Goal: Transaction & Acquisition: Purchase product/service

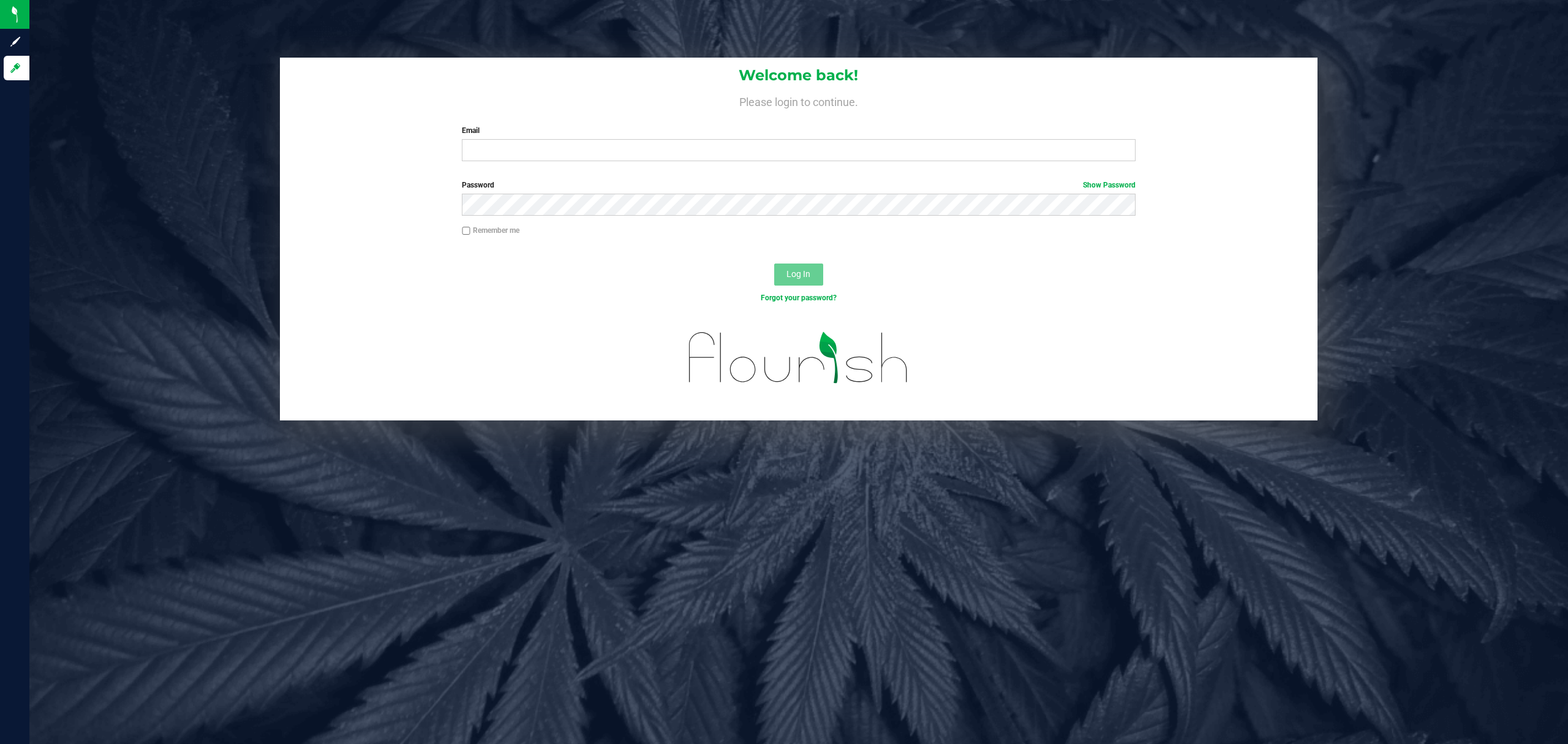
click at [623, 131] on label "Email" at bounding box center [799, 130] width 674 height 11
click at [623, 139] on input "Email" at bounding box center [799, 150] width 674 height 22
type input "[EMAIL_ADDRESS][DOMAIN_NAME]"
click at [619, 179] on label "Password Show Password" at bounding box center [799, 184] width 674 height 11
click at [774, 264] on button "Log In" at bounding box center [799, 274] width 49 height 22
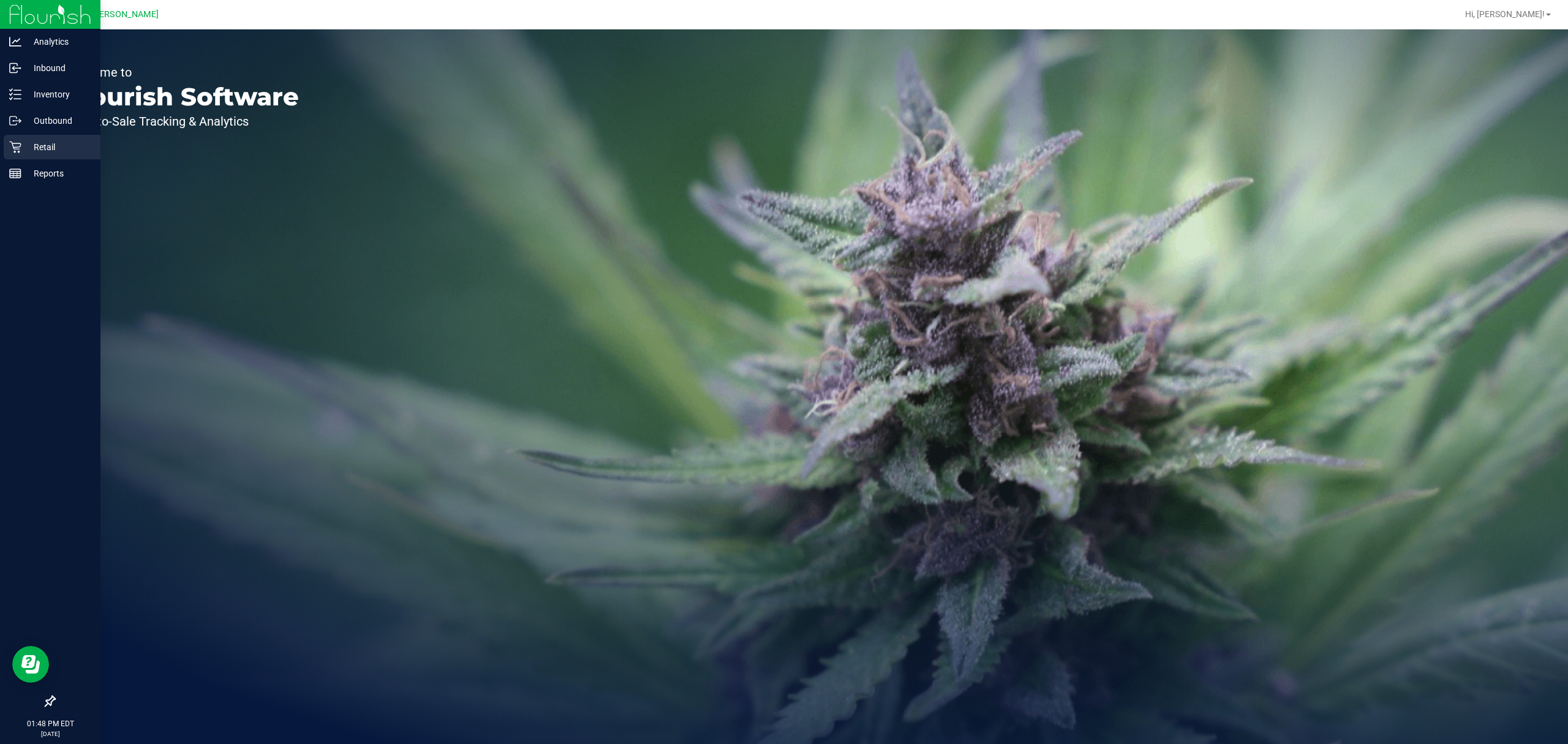
click at [21, 147] on p "Retail" at bounding box center [58, 147] width 74 height 15
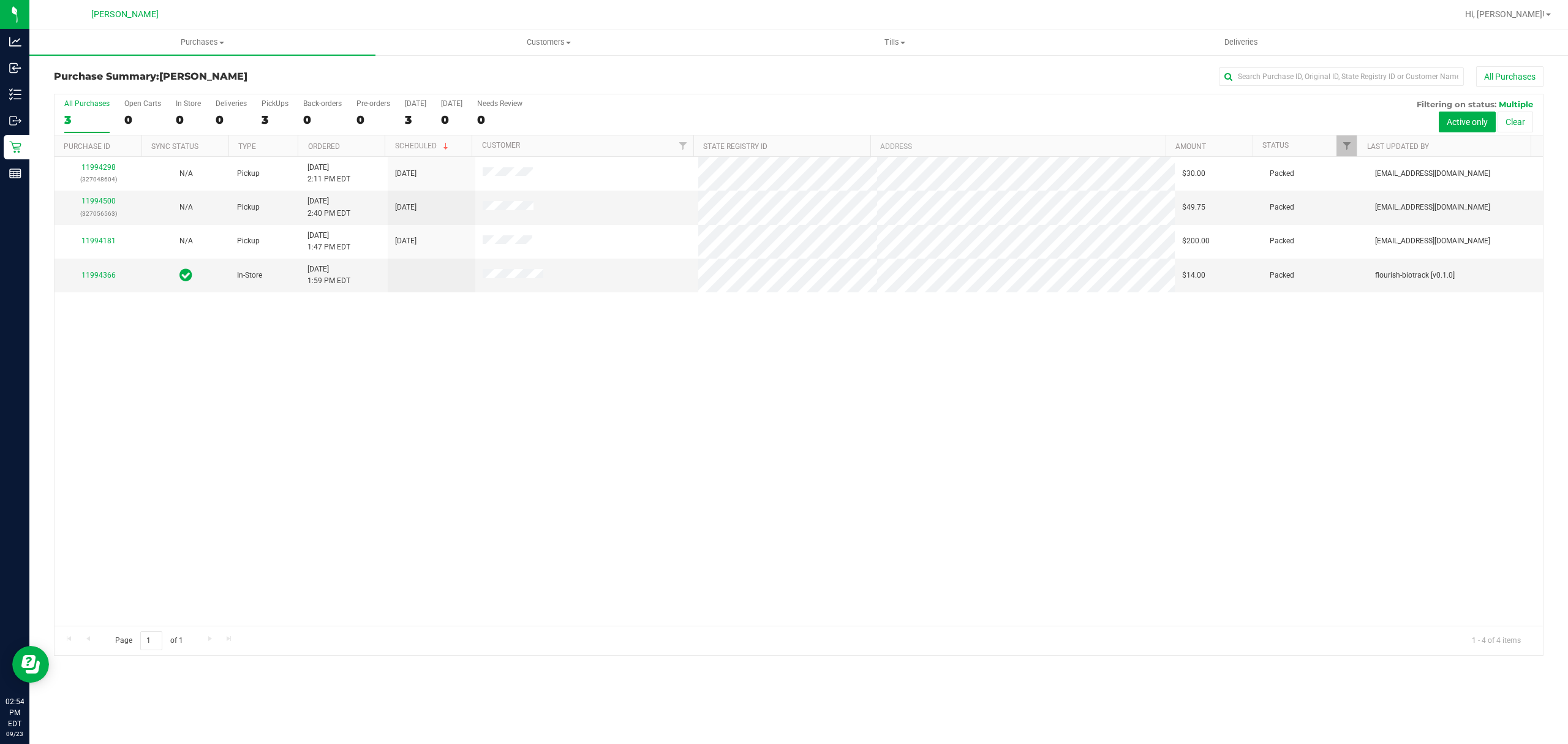
click at [564, 486] on div "11994298 (327048604) N/A Pickup 9/23/2025 2:11 PM EDT 9/23/2025 $30.00 Packed k…" at bounding box center [799, 391] width 1489 height 469
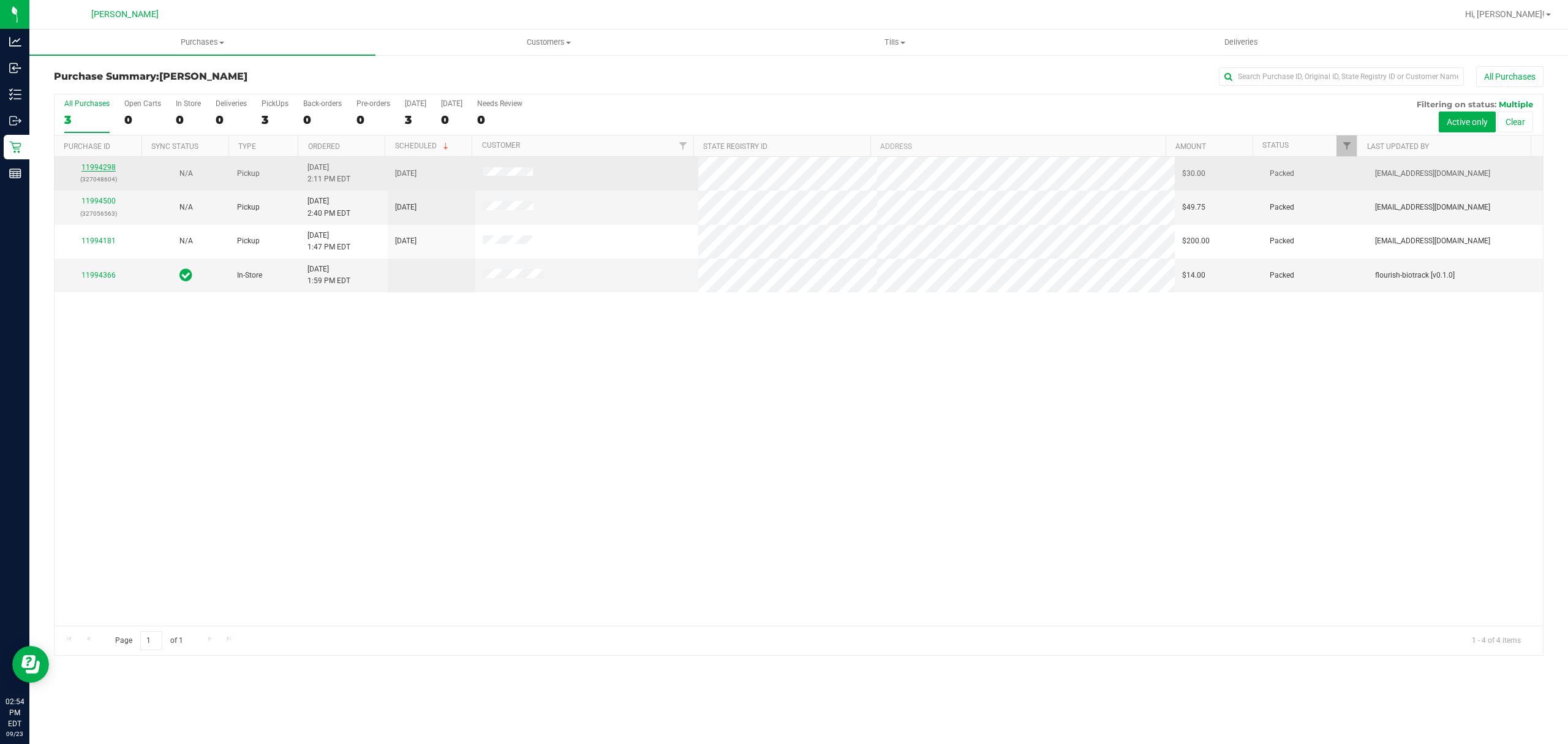
click at [108, 167] on link "11994298" at bounding box center [98, 167] width 34 height 8
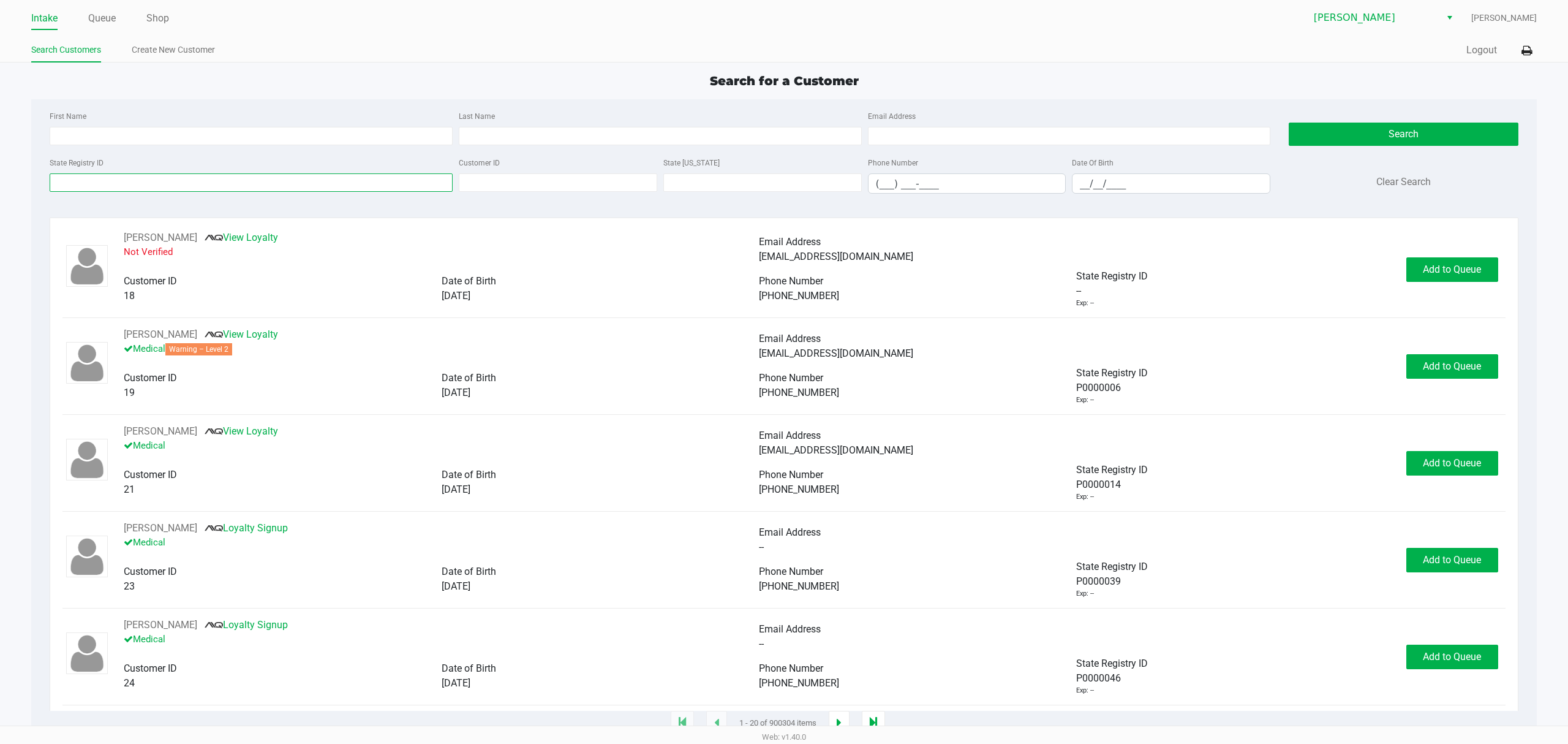
click at [224, 184] on input "State Registry ID" at bounding box center [252, 183] width 403 height 18
click at [98, 20] on link "Queue" at bounding box center [102, 18] width 28 height 17
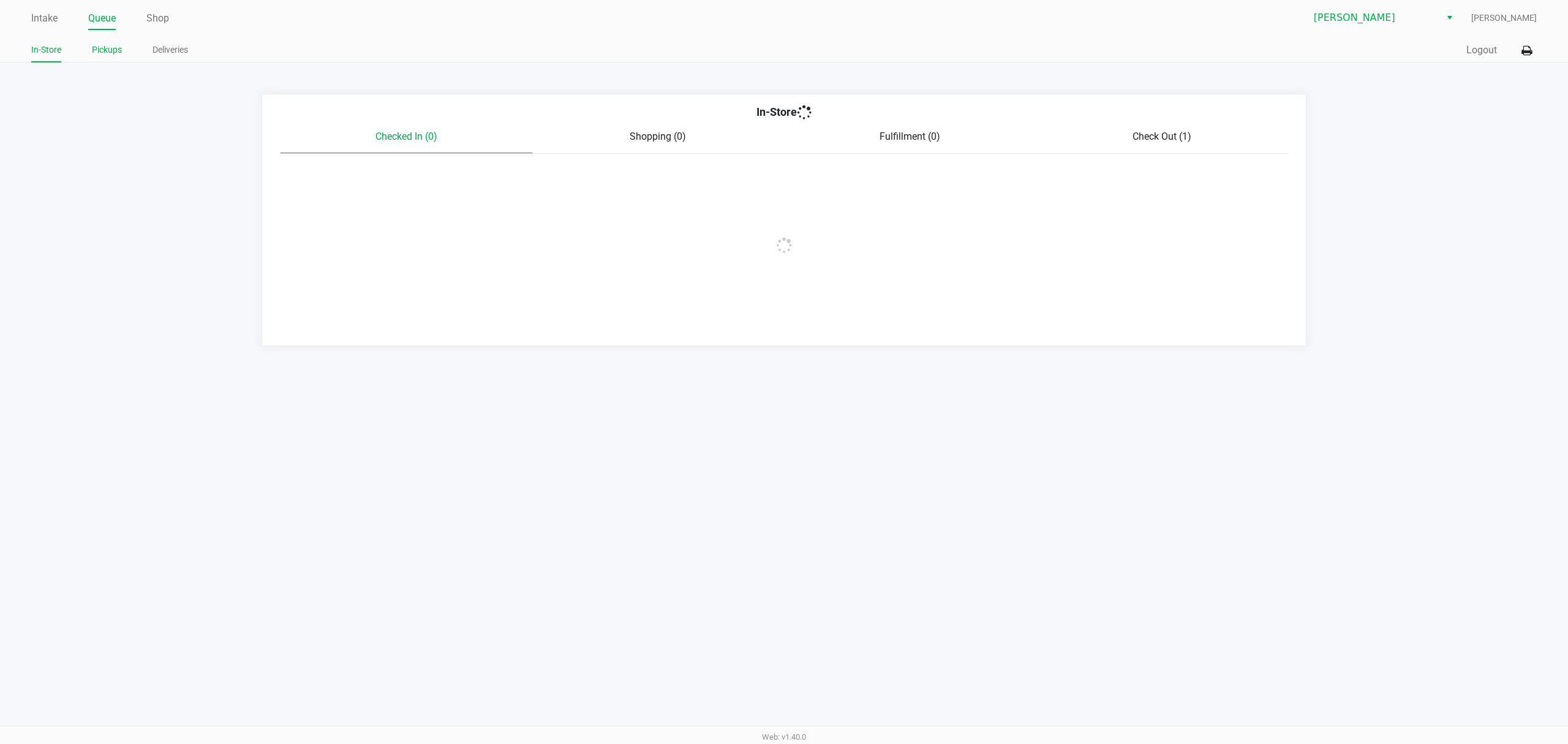
click at [109, 48] on link "Pickups" at bounding box center [106, 50] width 30 height 16
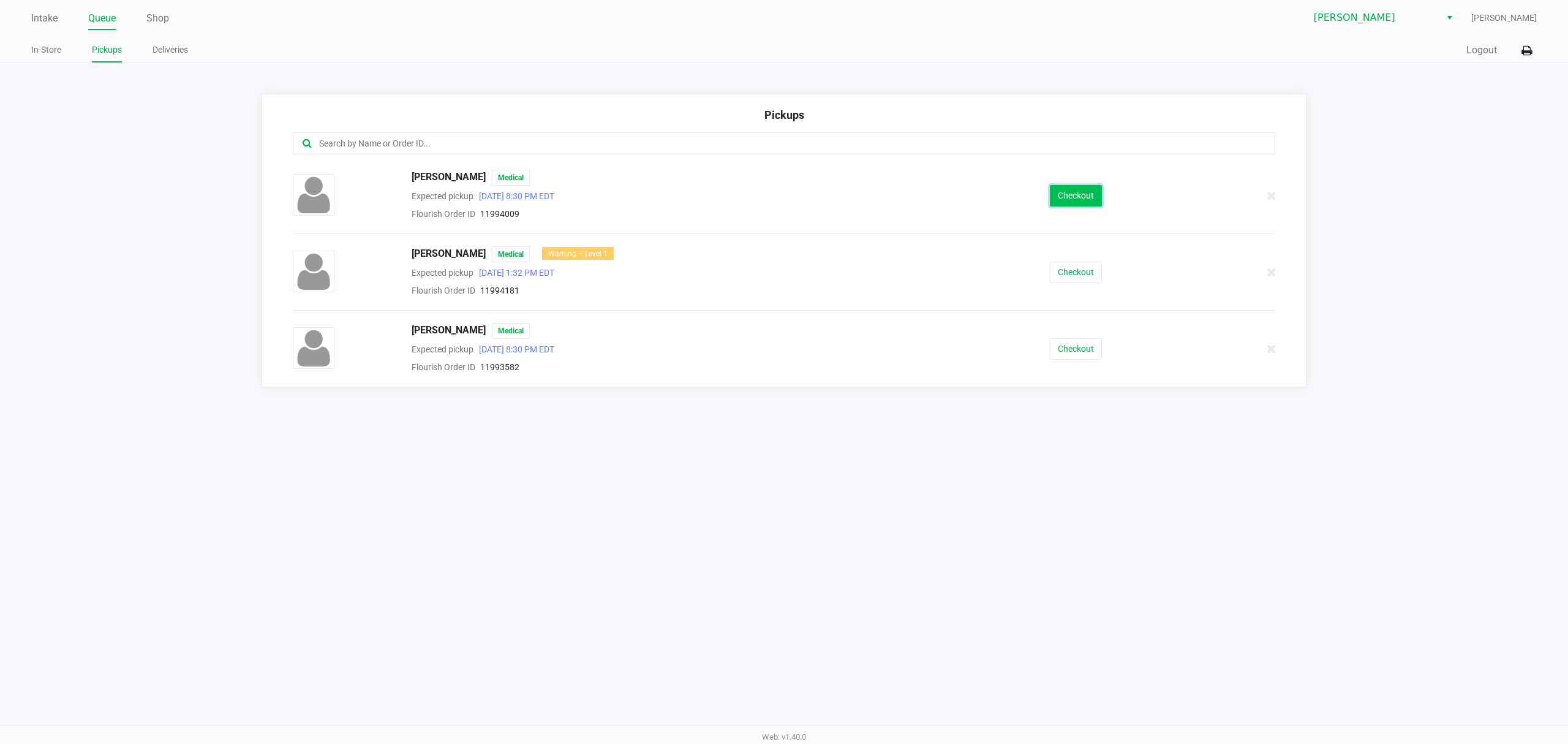
click at [1078, 189] on button "Checkout" at bounding box center [1076, 196] width 52 height 21
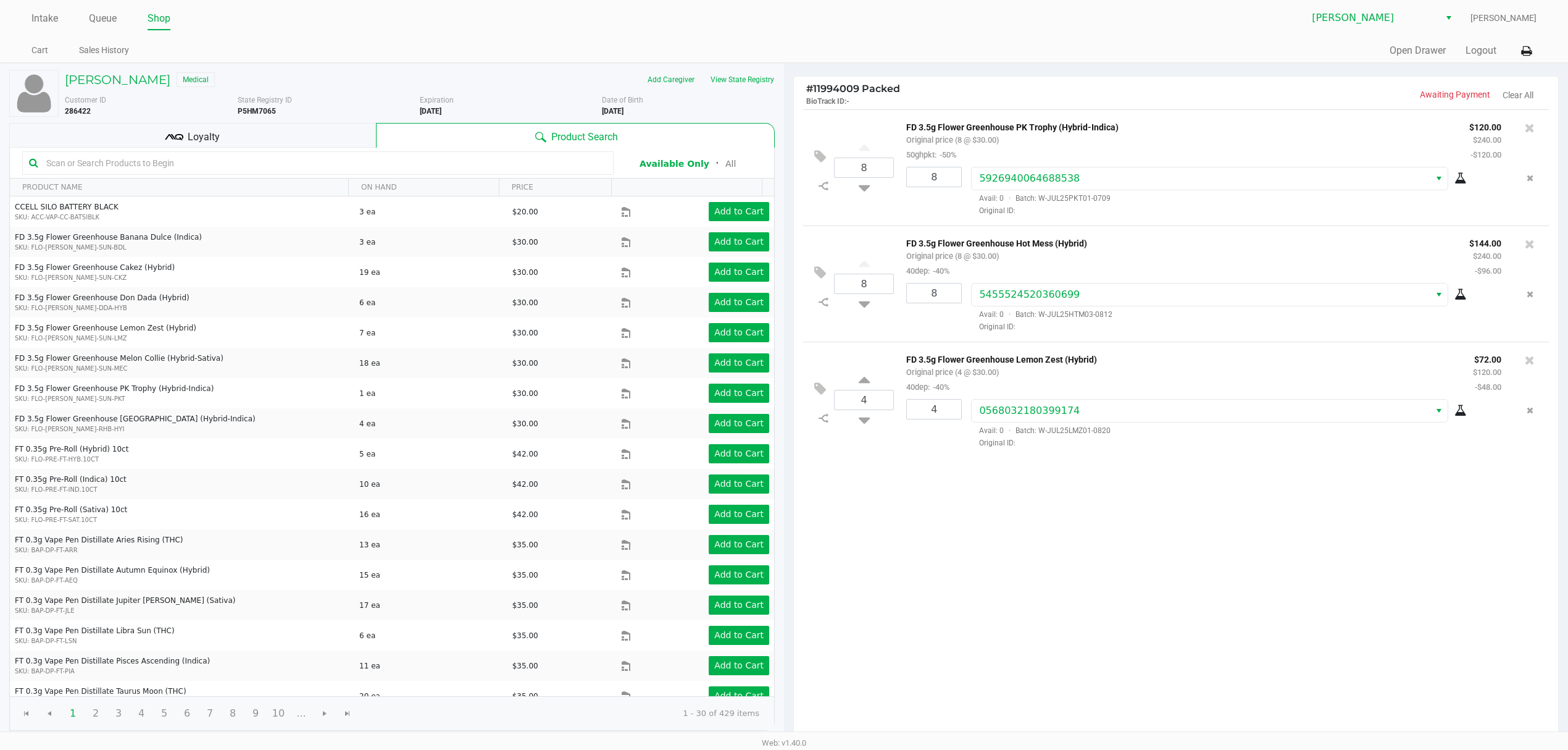
click at [193, 143] on span "Loyalty" at bounding box center [203, 137] width 32 height 15
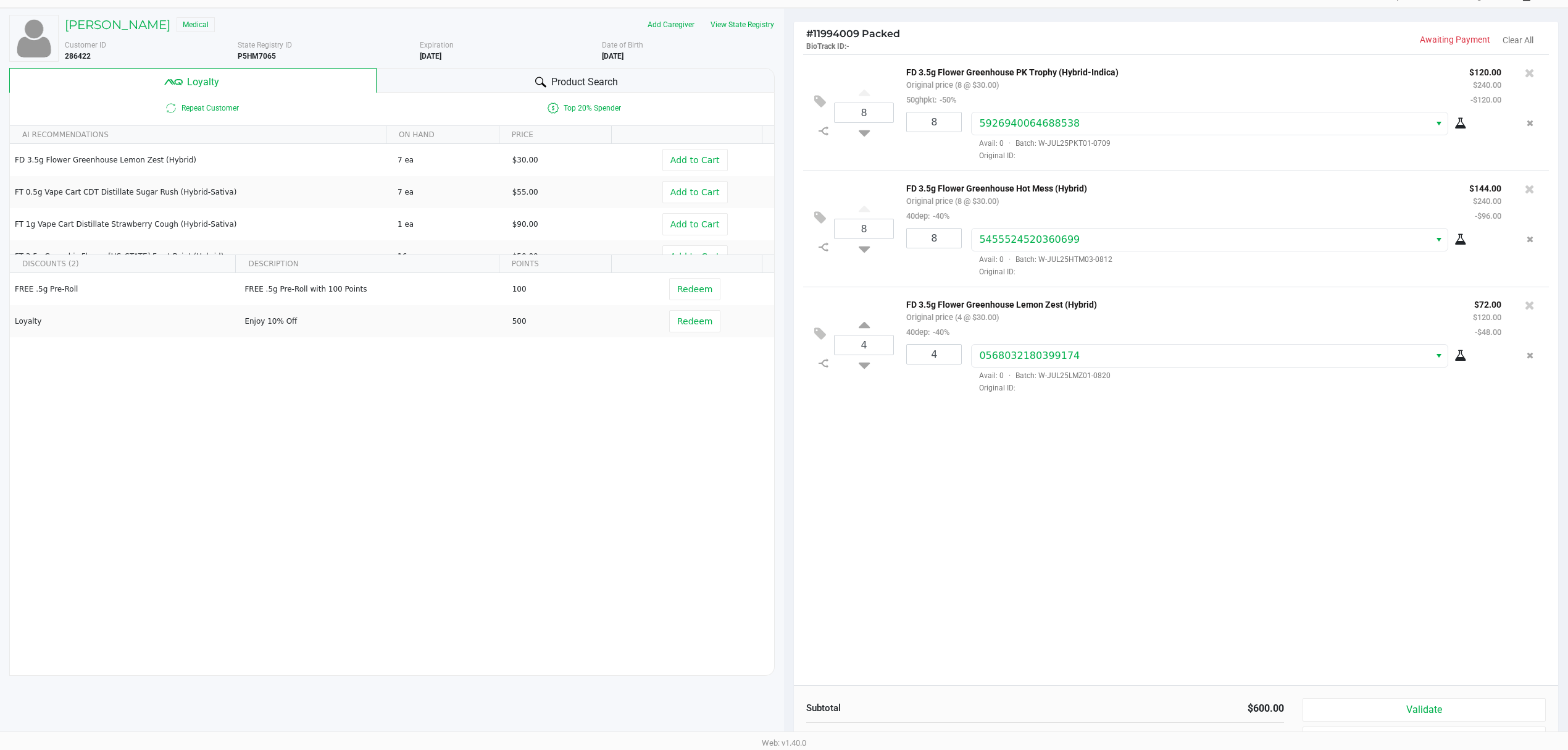
scroll to position [143, 0]
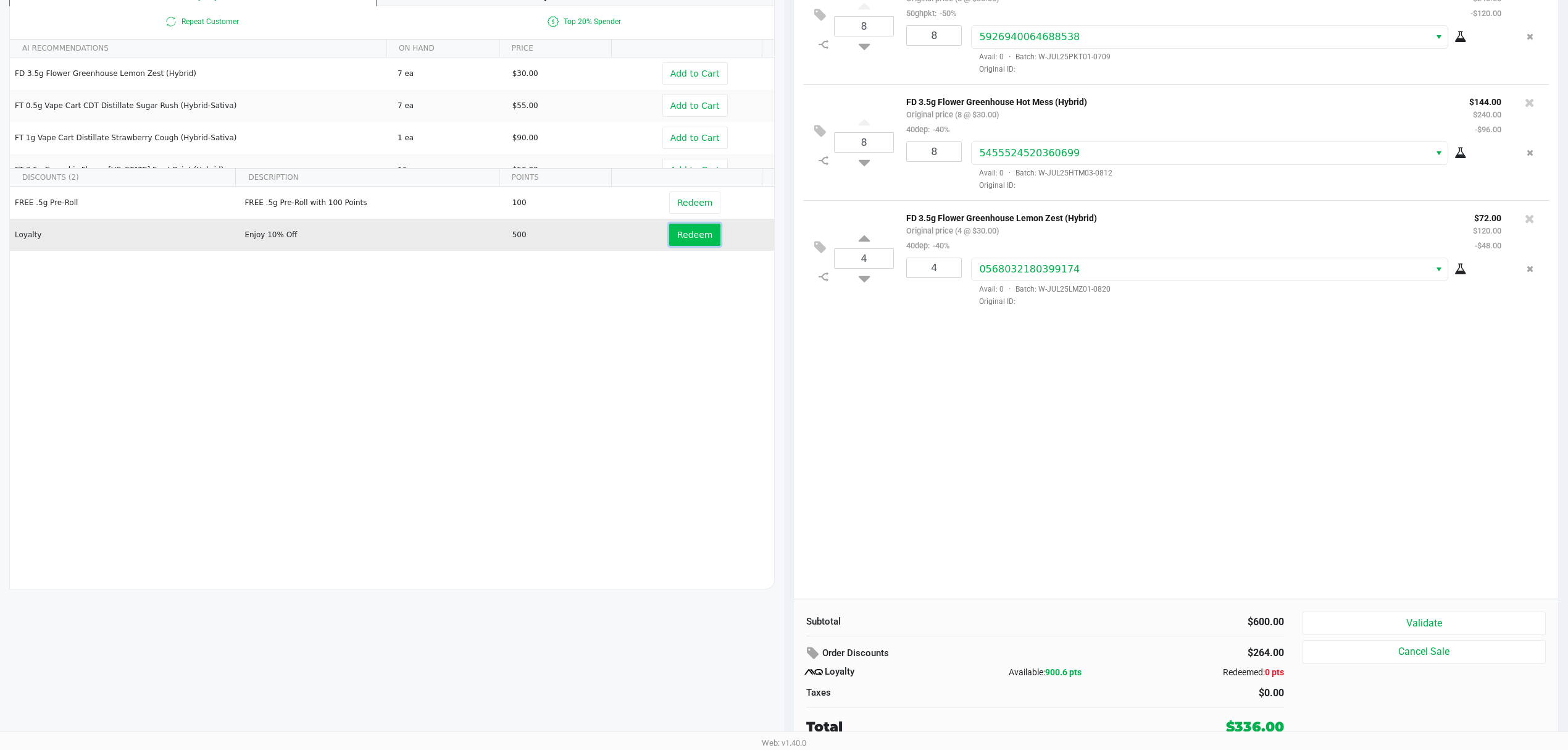
click at [670, 236] on button "Redeem" at bounding box center [695, 235] width 51 height 22
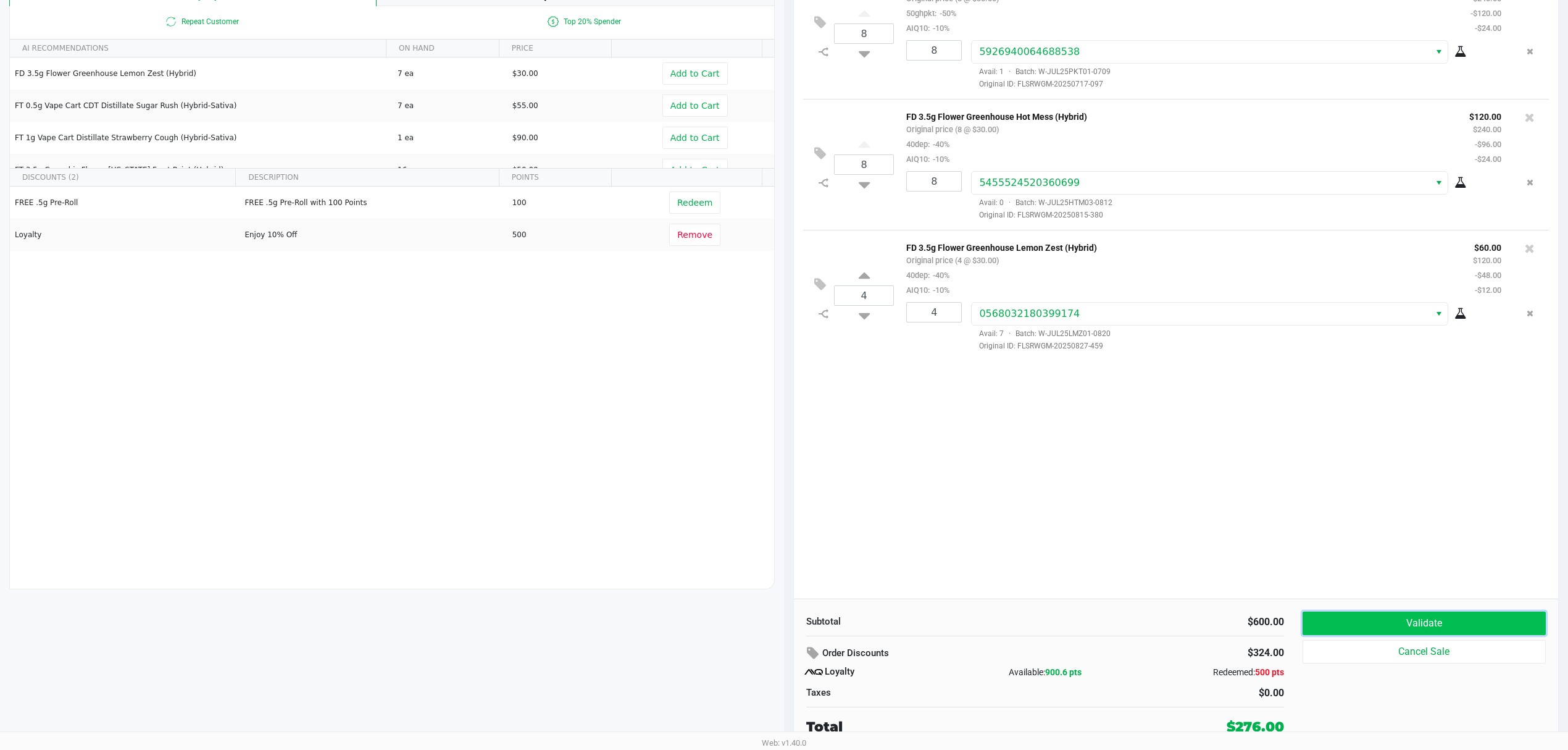
click at [1303, 615] on button "Validate" at bounding box center [1424, 623] width 244 height 23
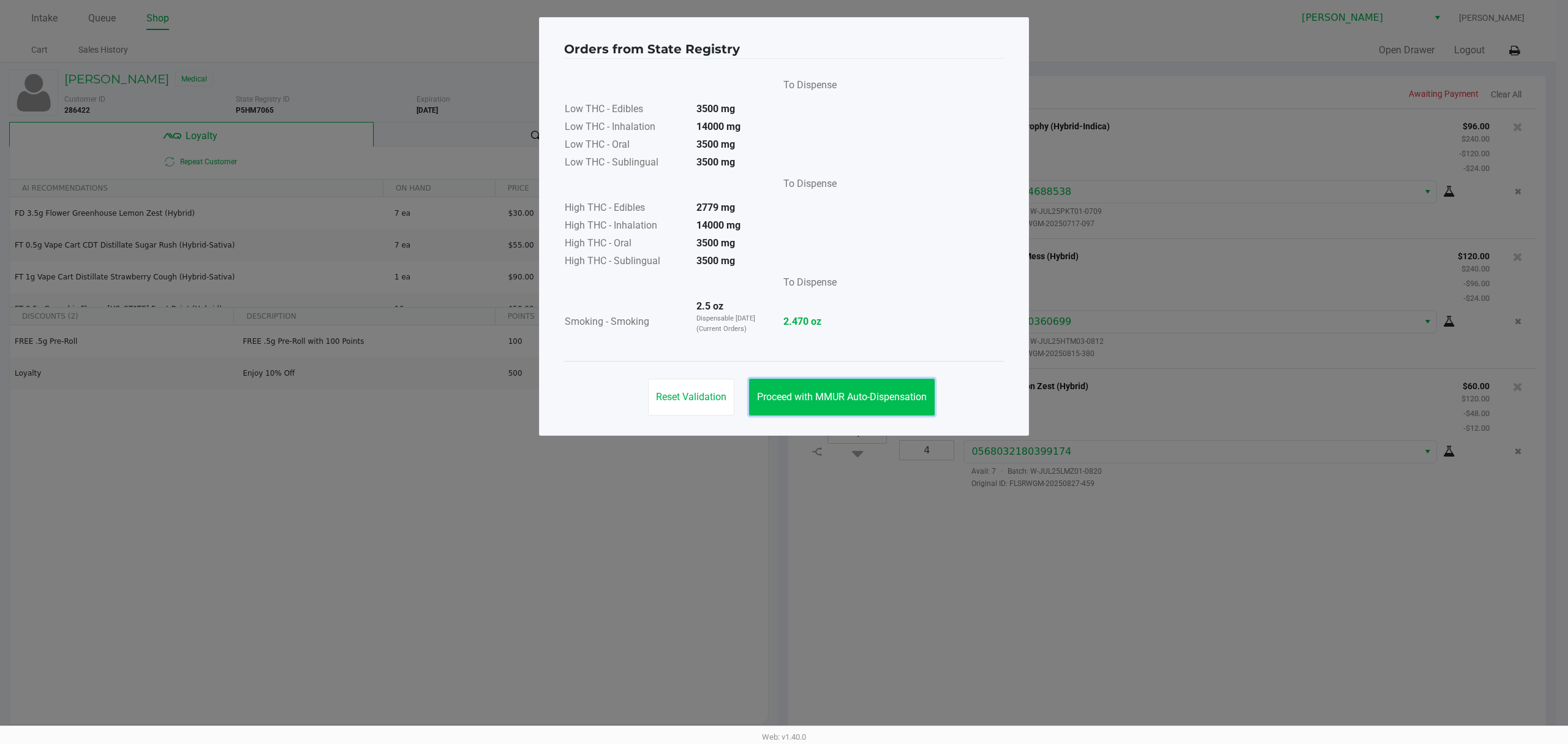
click at [835, 396] on span "Proceed with MMUR Auto-Dispensation" at bounding box center [841, 397] width 170 height 11
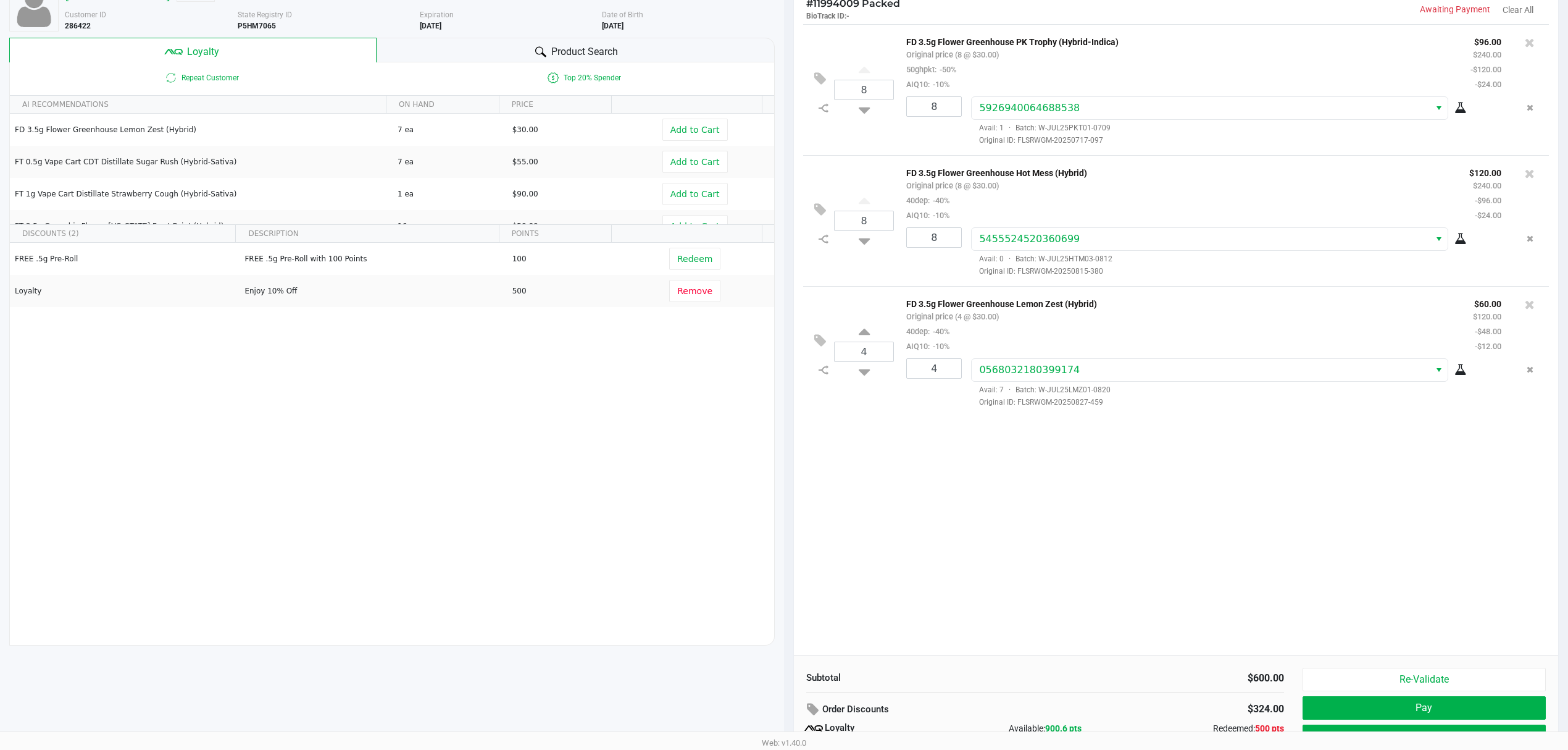
scroll to position [143, 0]
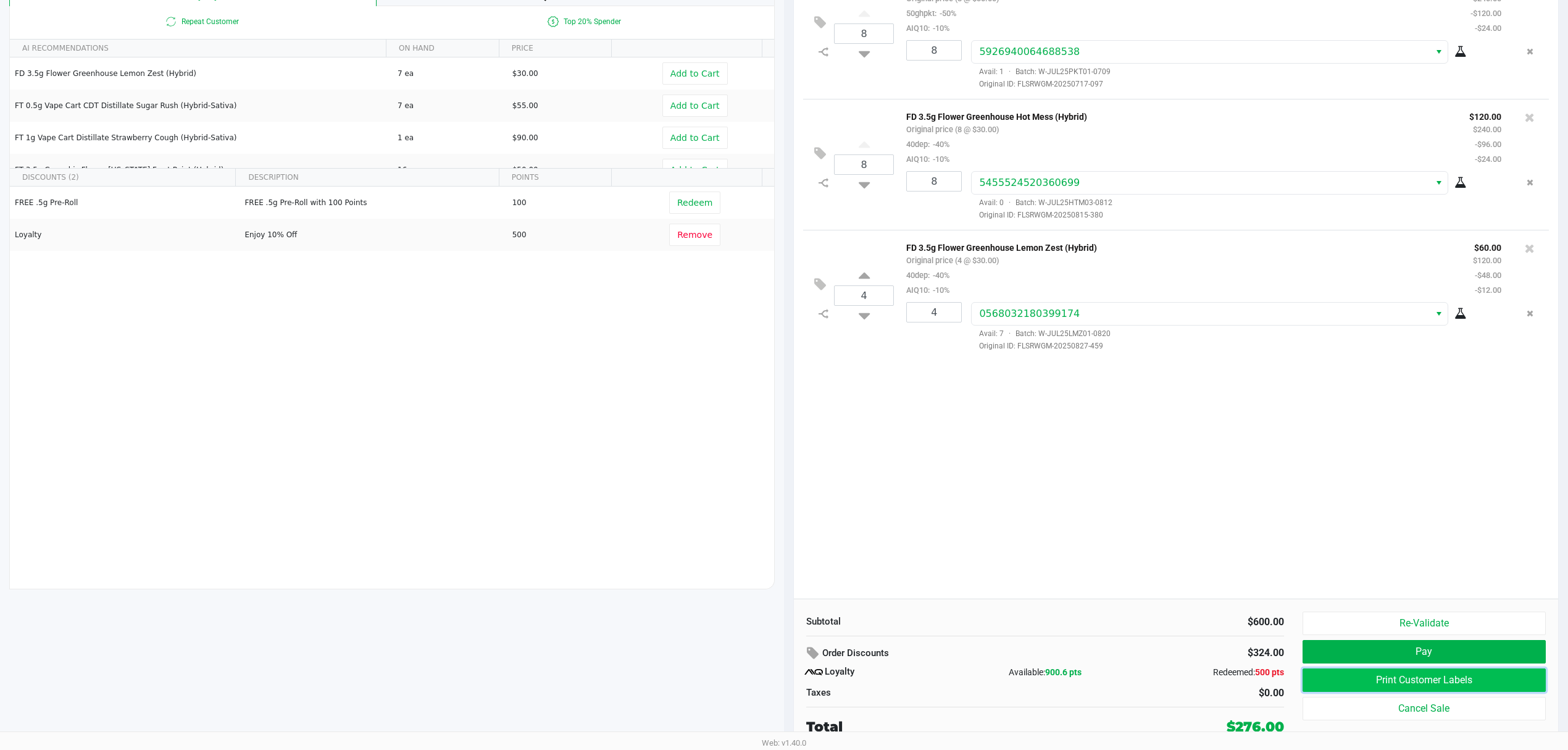
click at [1352, 683] on button "Print Customer Labels" at bounding box center [1424, 680] width 244 height 23
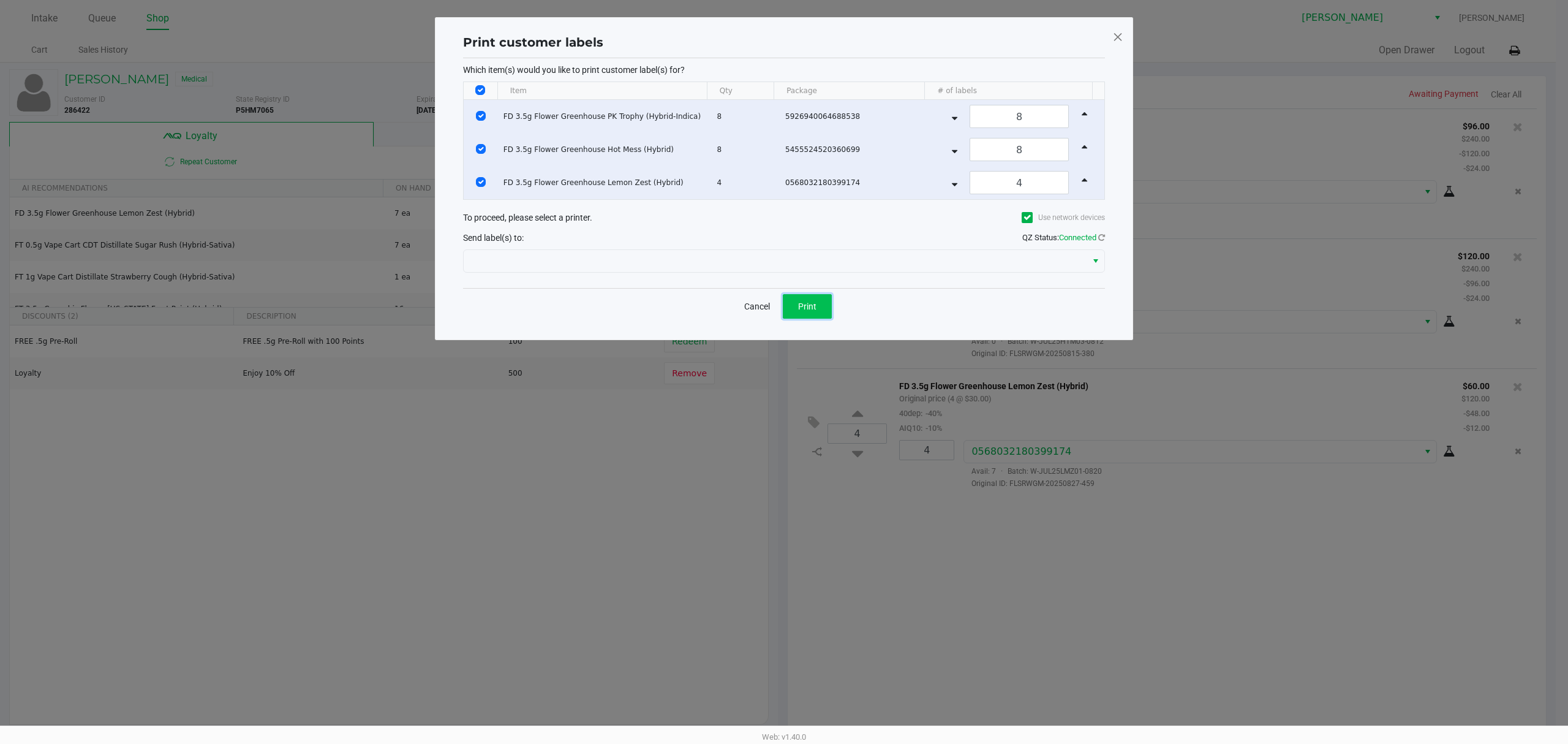
click at [796, 307] on button "Print" at bounding box center [808, 306] width 49 height 25
click at [1451, 33] on div "Please select a valid printer before retrying print" at bounding box center [1480, 31] width 144 height 29
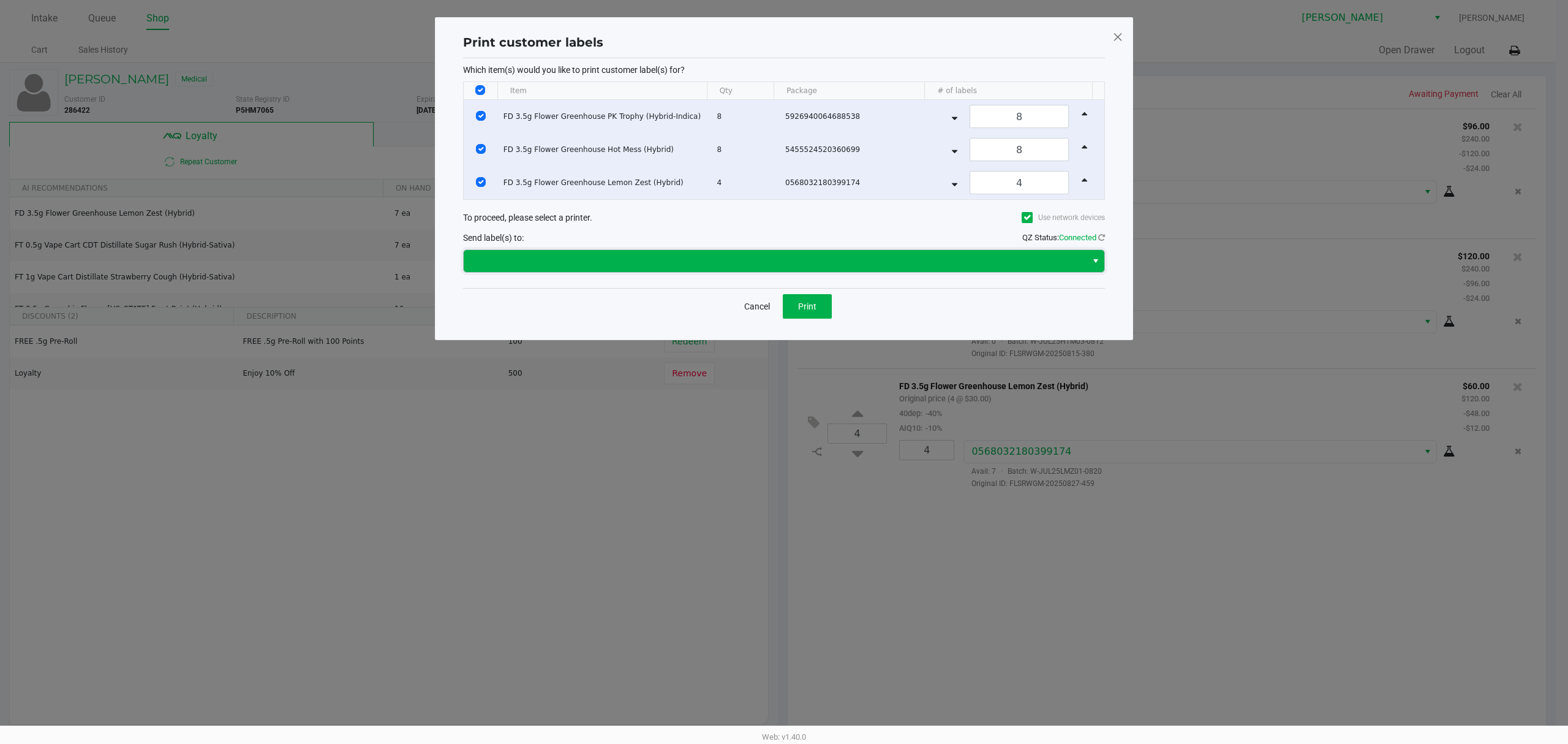
drag, startPoint x: 614, startPoint y: 252, endPoint x: 611, endPoint y: 261, distance: 9.5
click at [611, 261] on span at bounding box center [775, 261] width 623 height 22
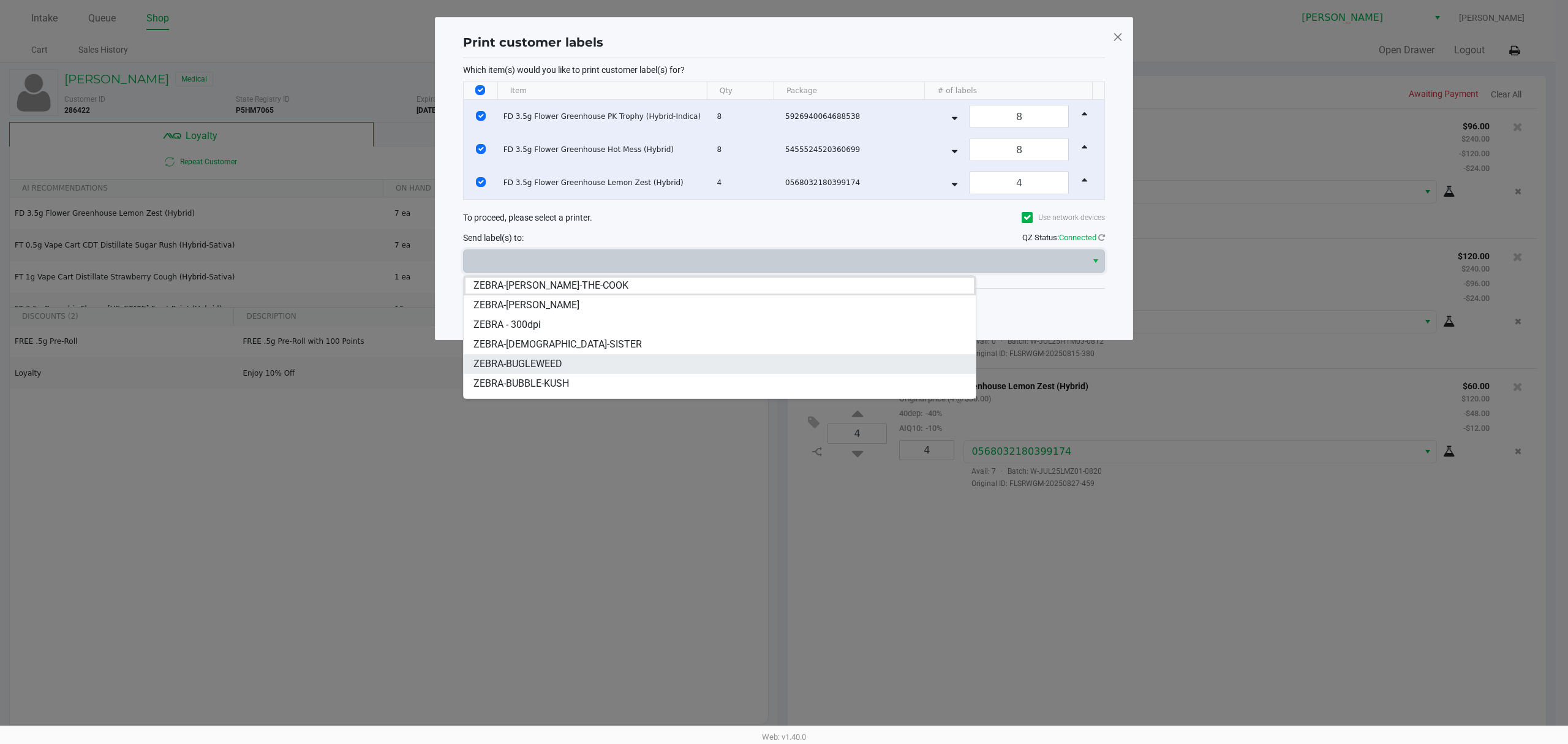
click at [569, 361] on li "ZEBRA-BUGLEWEED" at bounding box center [719, 364] width 512 height 20
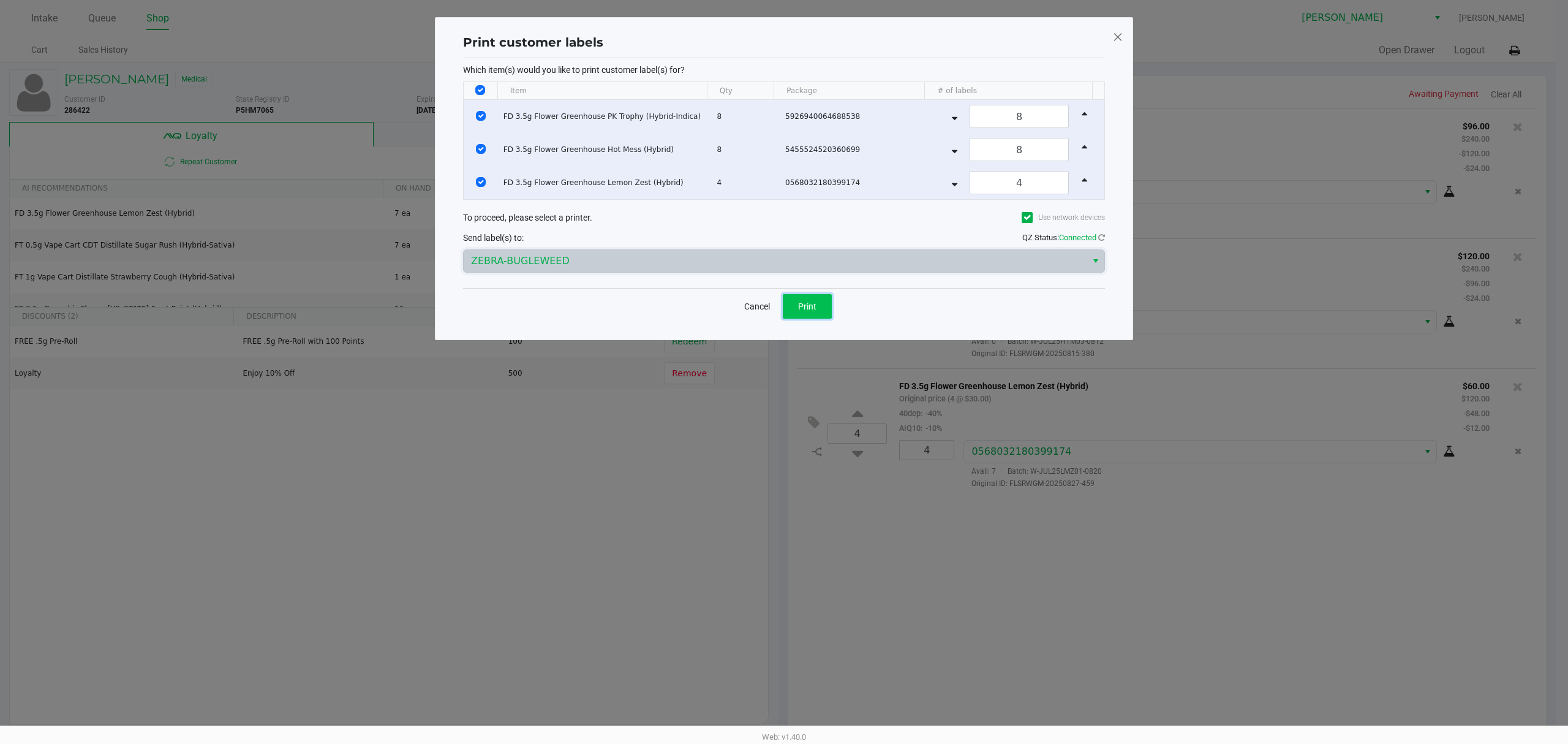
click at [829, 307] on button "Print" at bounding box center [808, 306] width 49 height 25
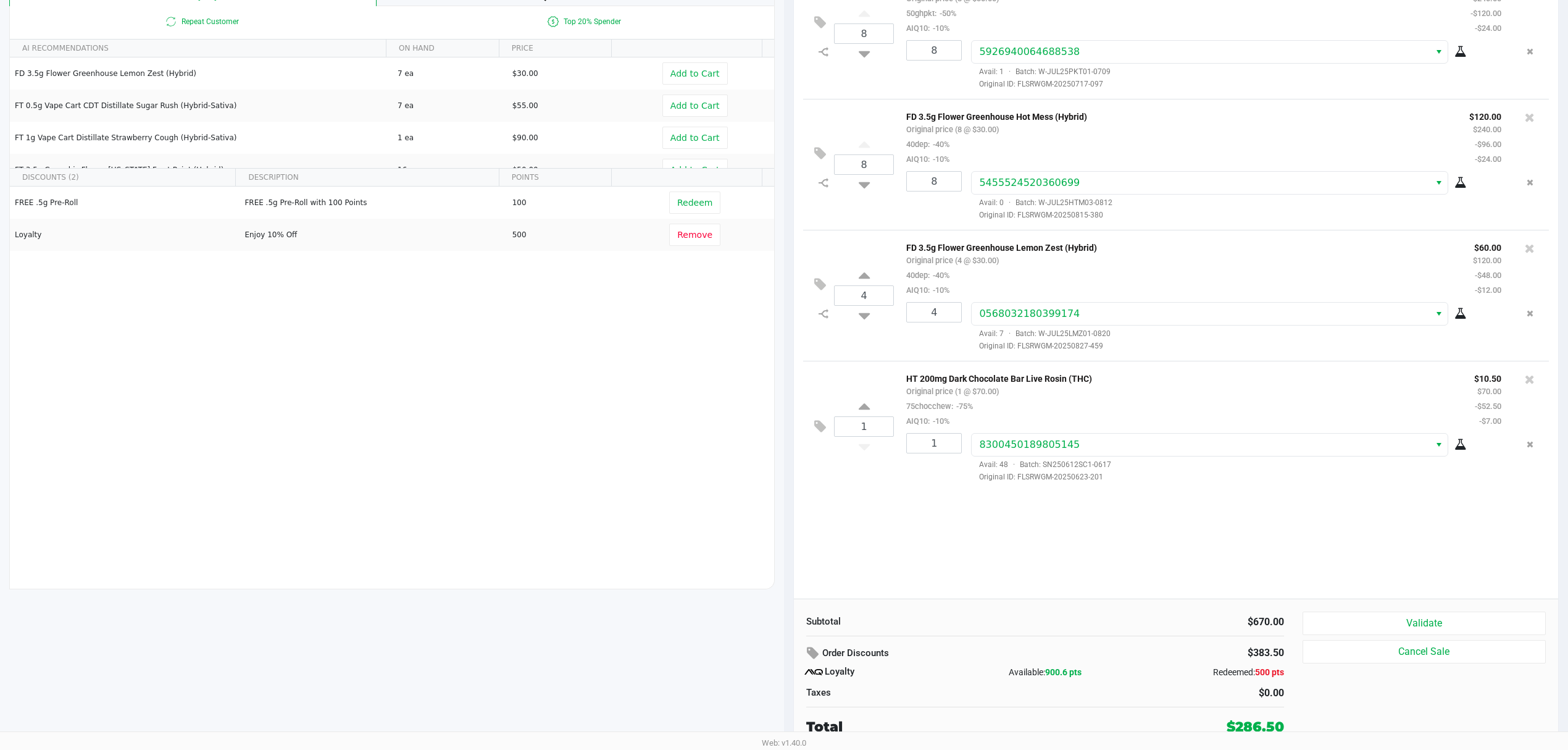
scroll to position [143, 0]
click at [1355, 619] on button "Validate" at bounding box center [1424, 623] width 244 height 23
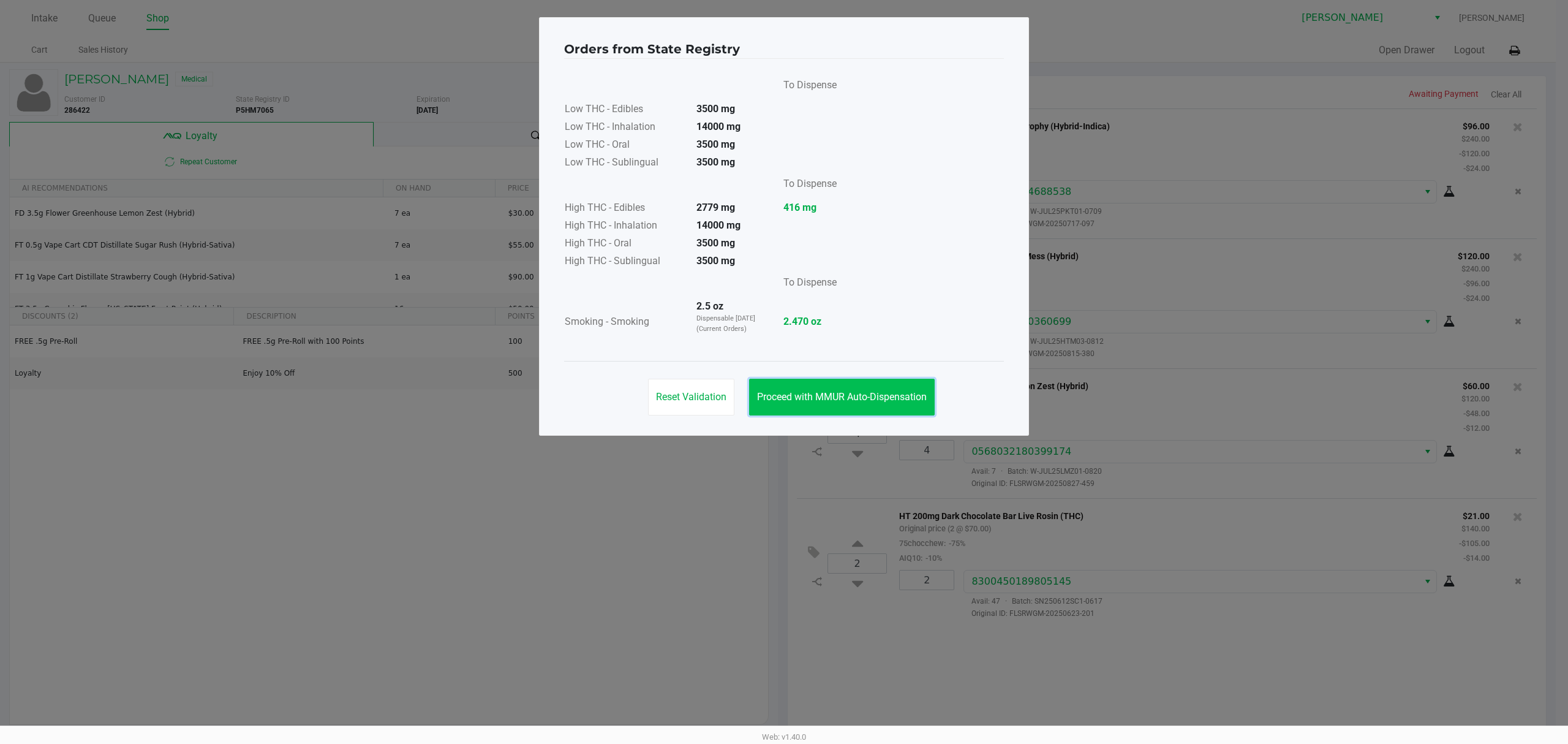
click at [859, 396] on span "Proceed with MMUR Auto-Dispensation" at bounding box center [841, 397] width 170 height 11
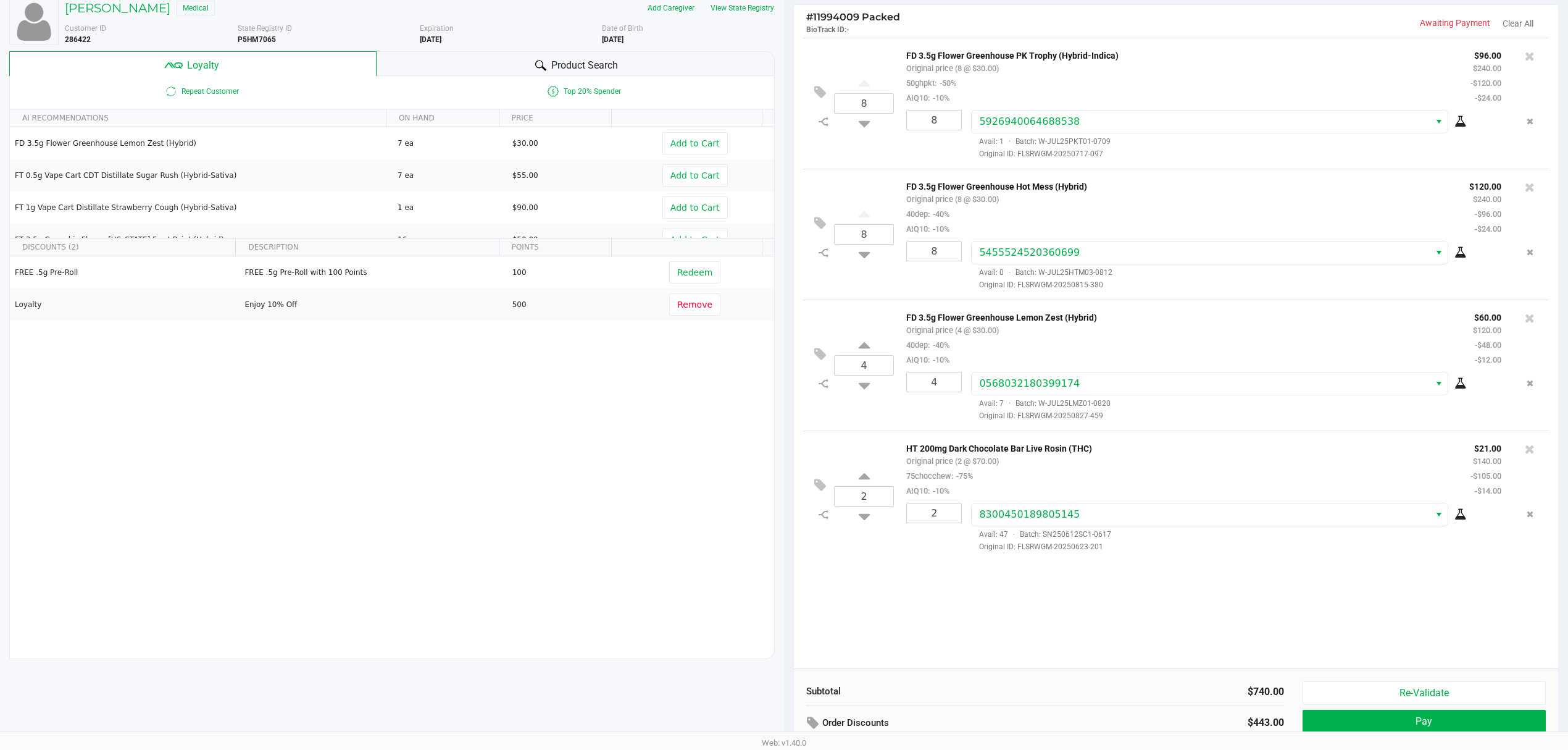
scroll to position [143, 0]
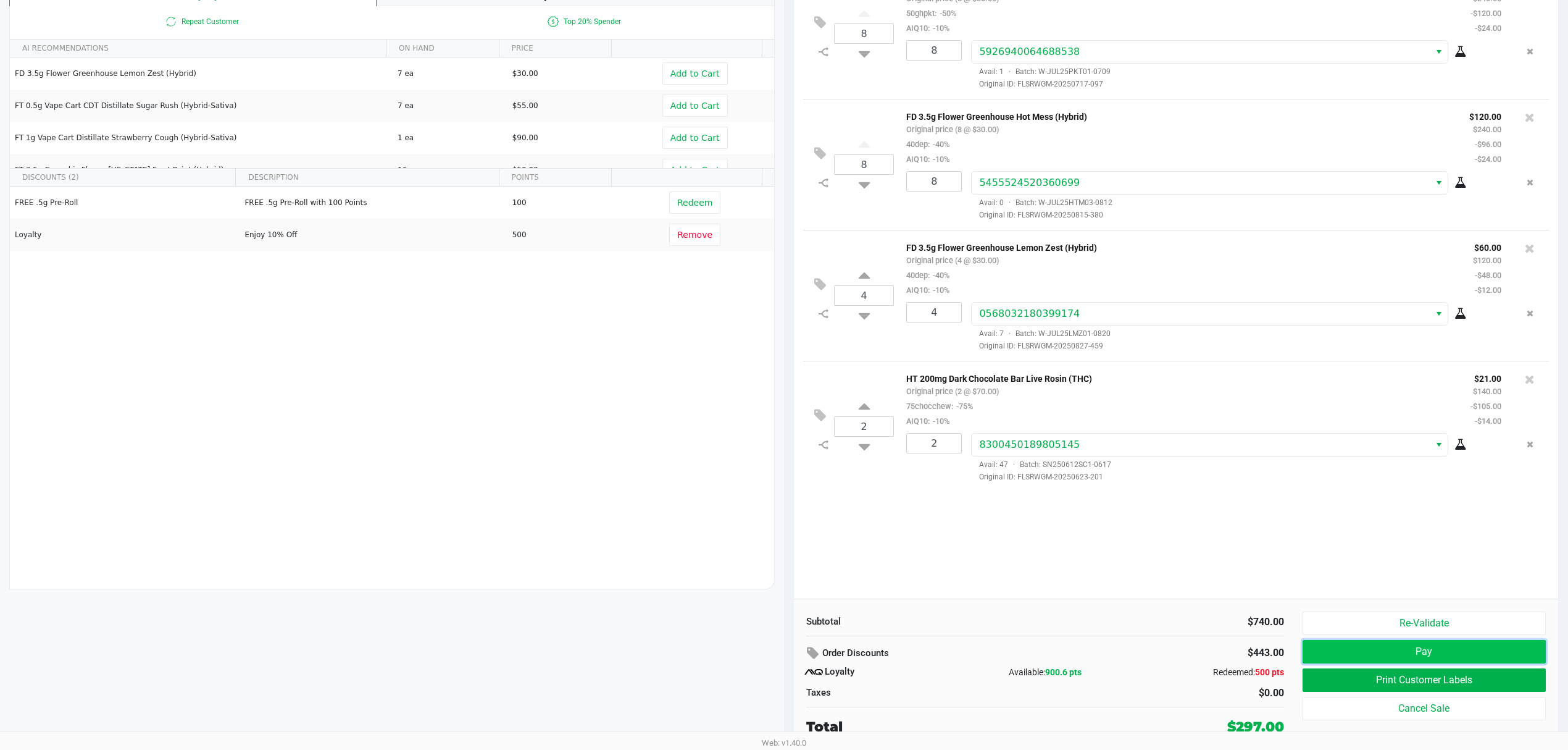
click at [1463, 648] on button "Pay" at bounding box center [1424, 652] width 244 height 23
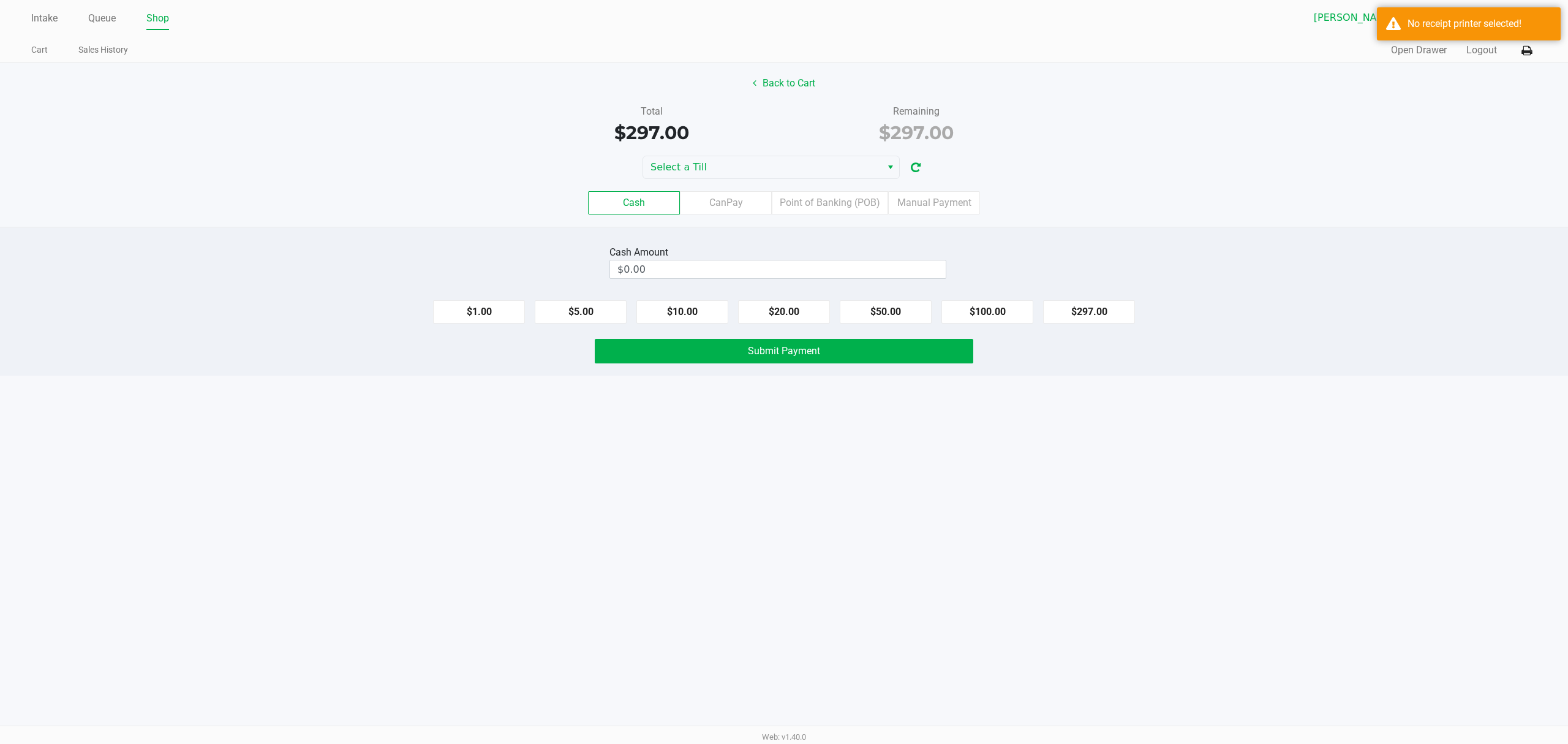
click at [784, 183] on div "Cash CanPay Point of Banking (POB) Manual Payment" at bounding box center [784, 202] width 1587 height 48
click at [783, 176] on span "Select a Till" at bounding box center [762, 167] width 238 height 22
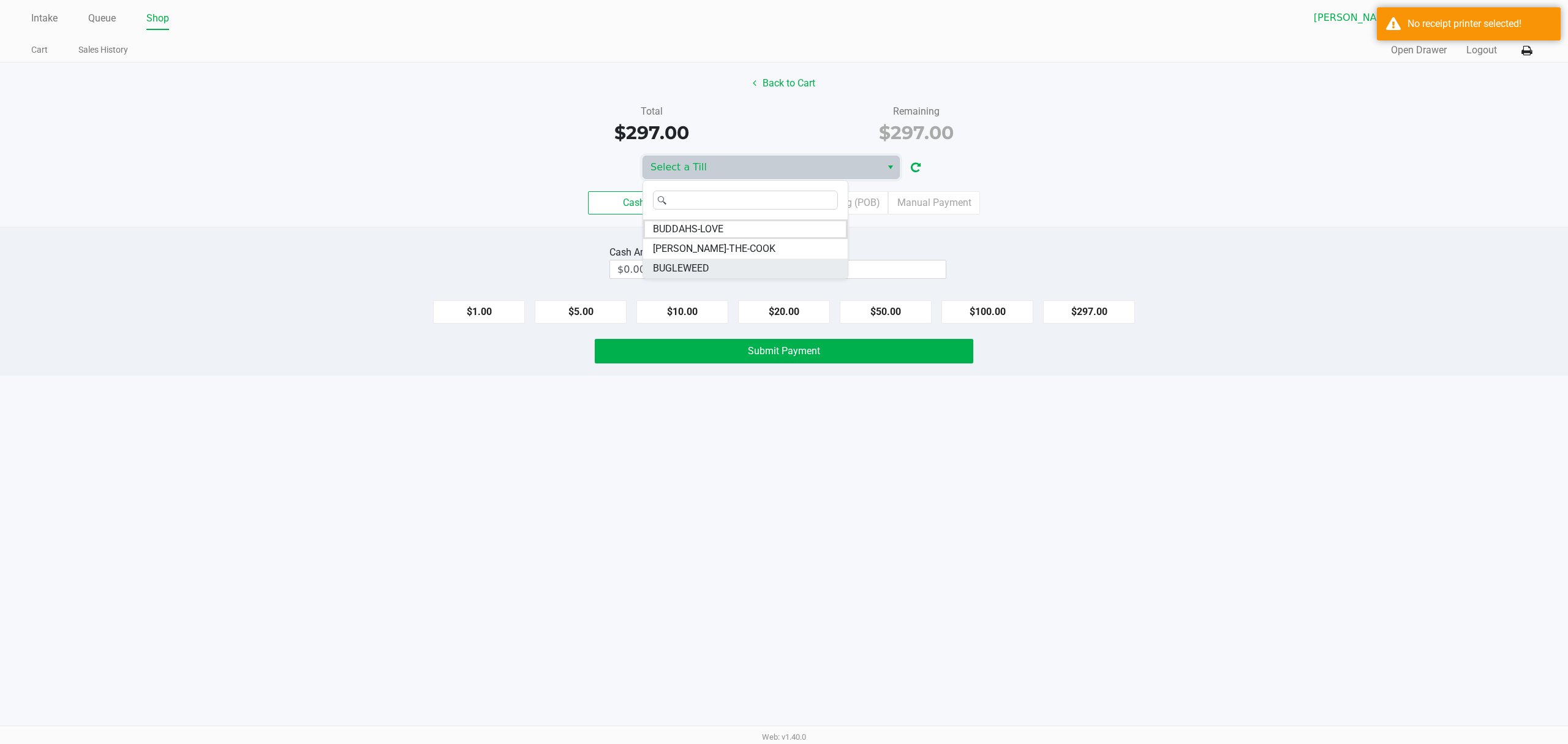
click at [732, 268] on li "BUGLEWEED" at bounding box center [745, 269] width 205 height 20
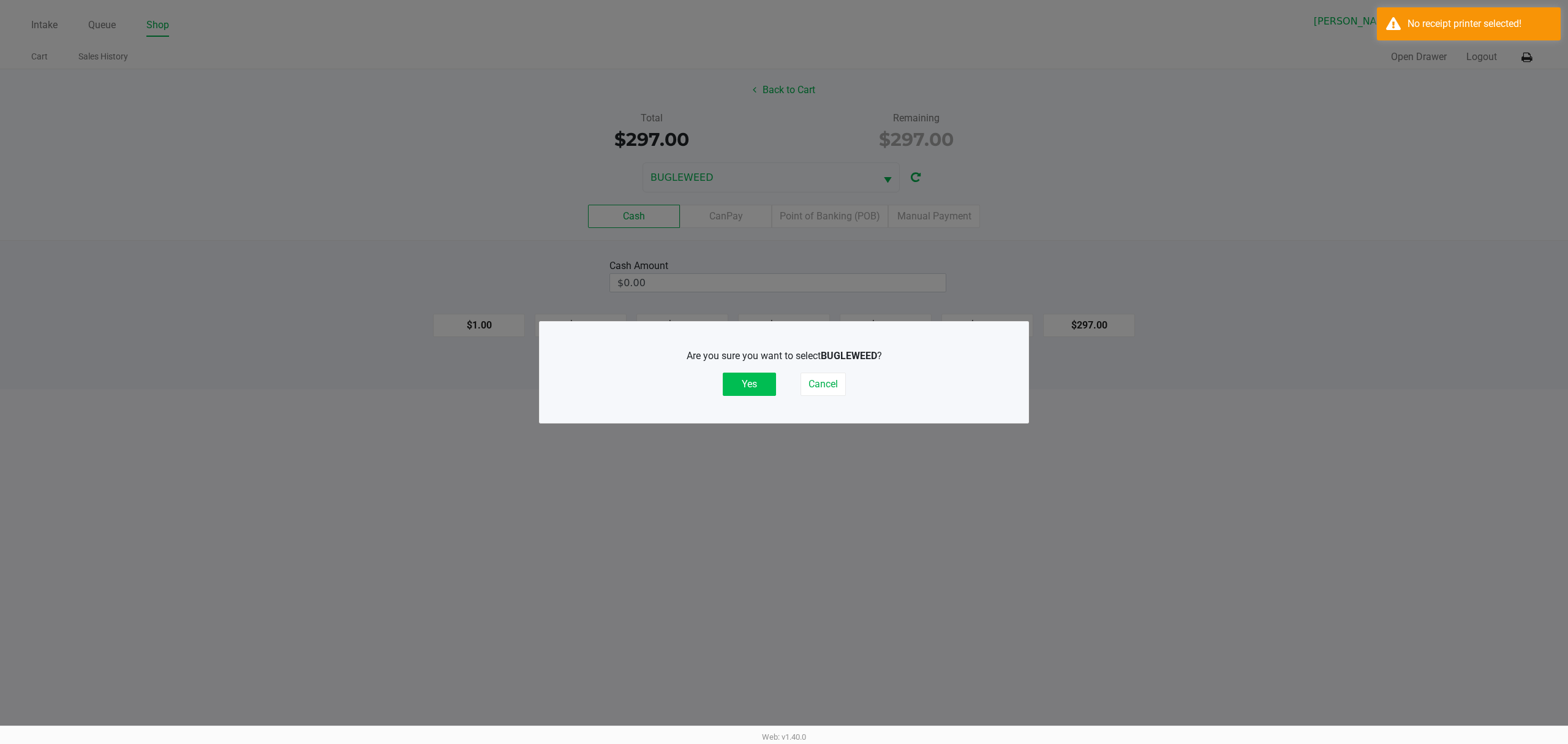
click at [743, 392] on button "Yes" at bounding box center [749, 384] width 53 height 23
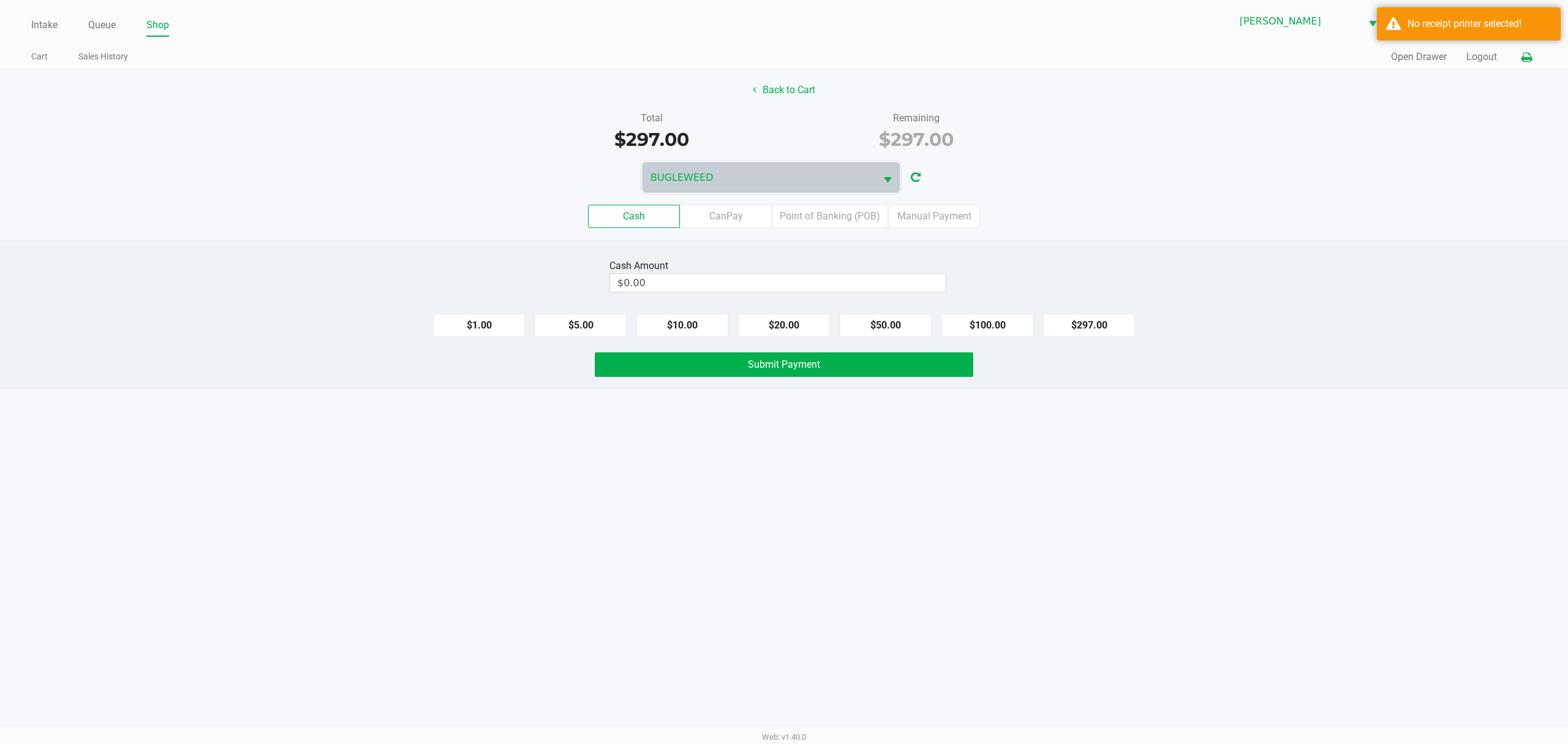
click at [1527, 48] on button at bounding box center [1527, 57] width 20 height 23
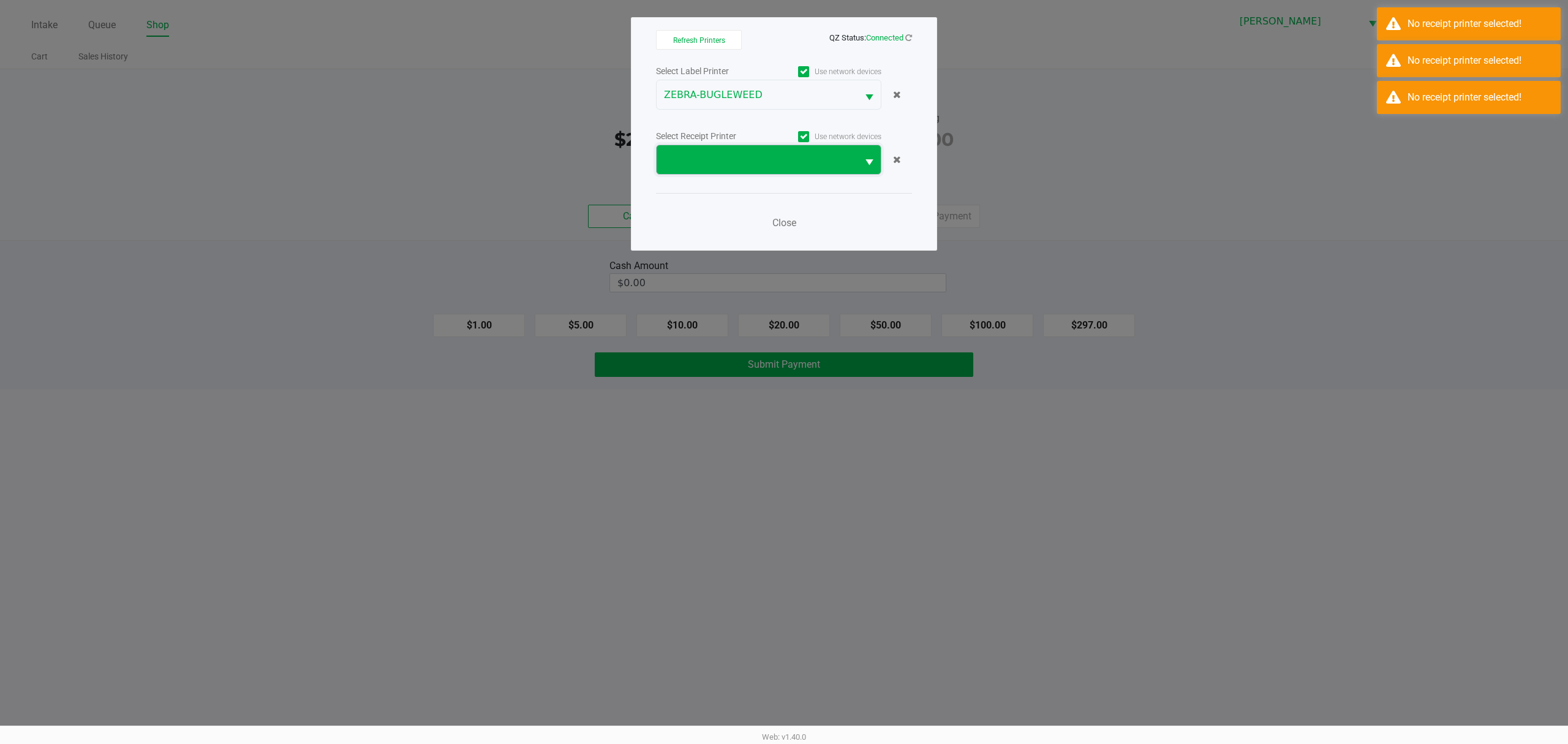
click at [827, 164] on span at bounding box center [757, 160] width 186 height 15
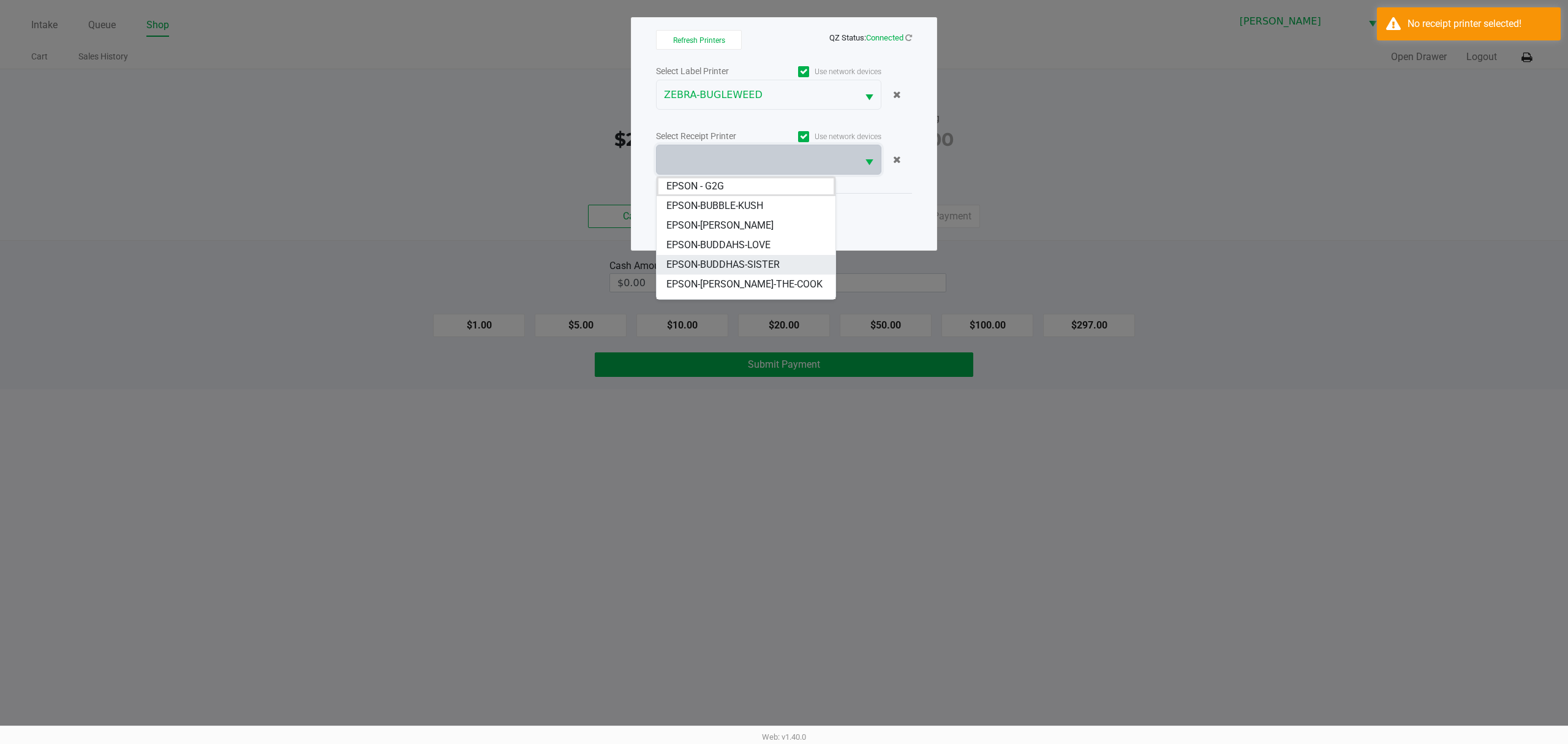
scroll to position [15, 0]
click at [780, 287] on li "EPSON-BUGLEWEED" at bounding box center [746, 289] width 179 height 20
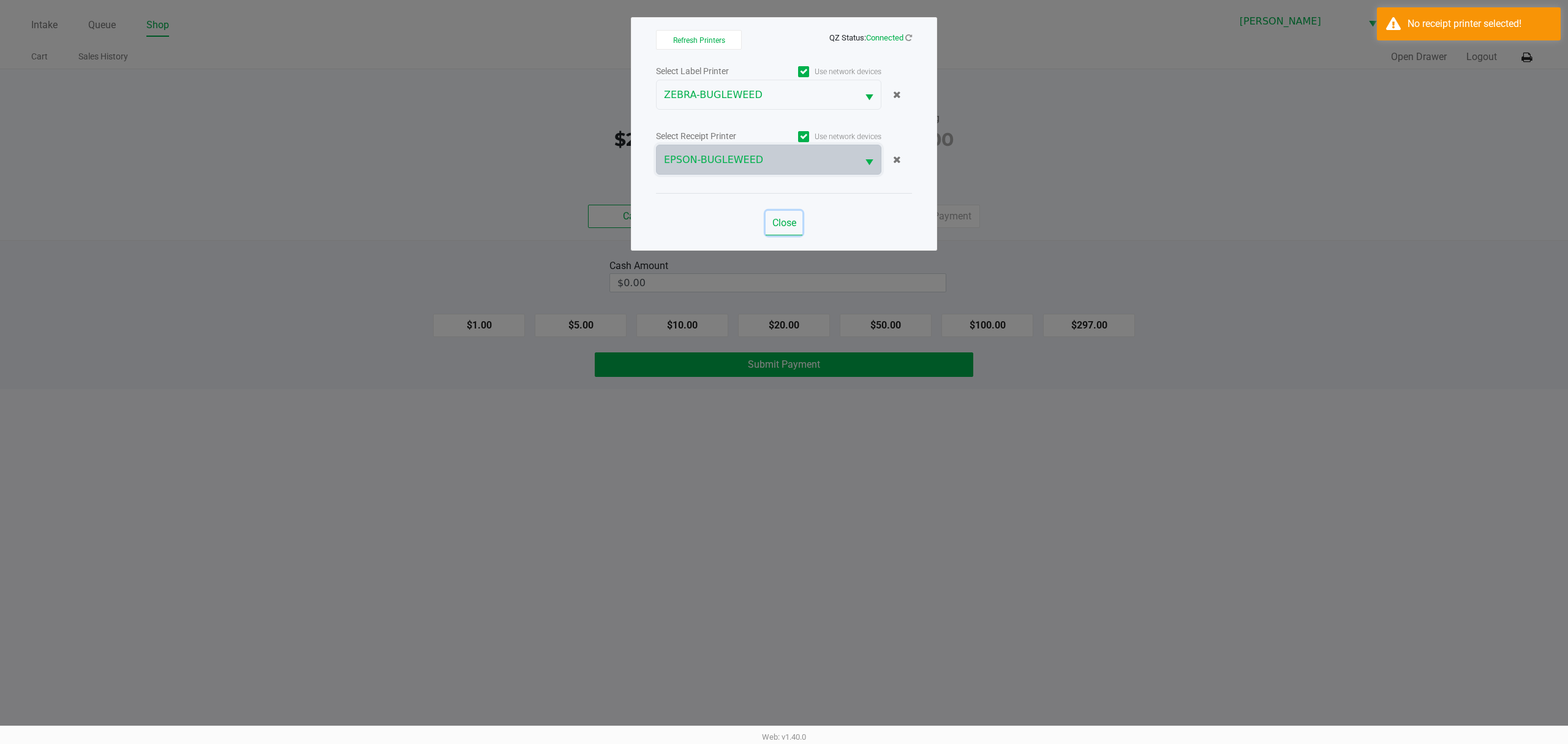
click at [789, 227] on span "Close" at bounding box center [784, 223] width 24 height 11
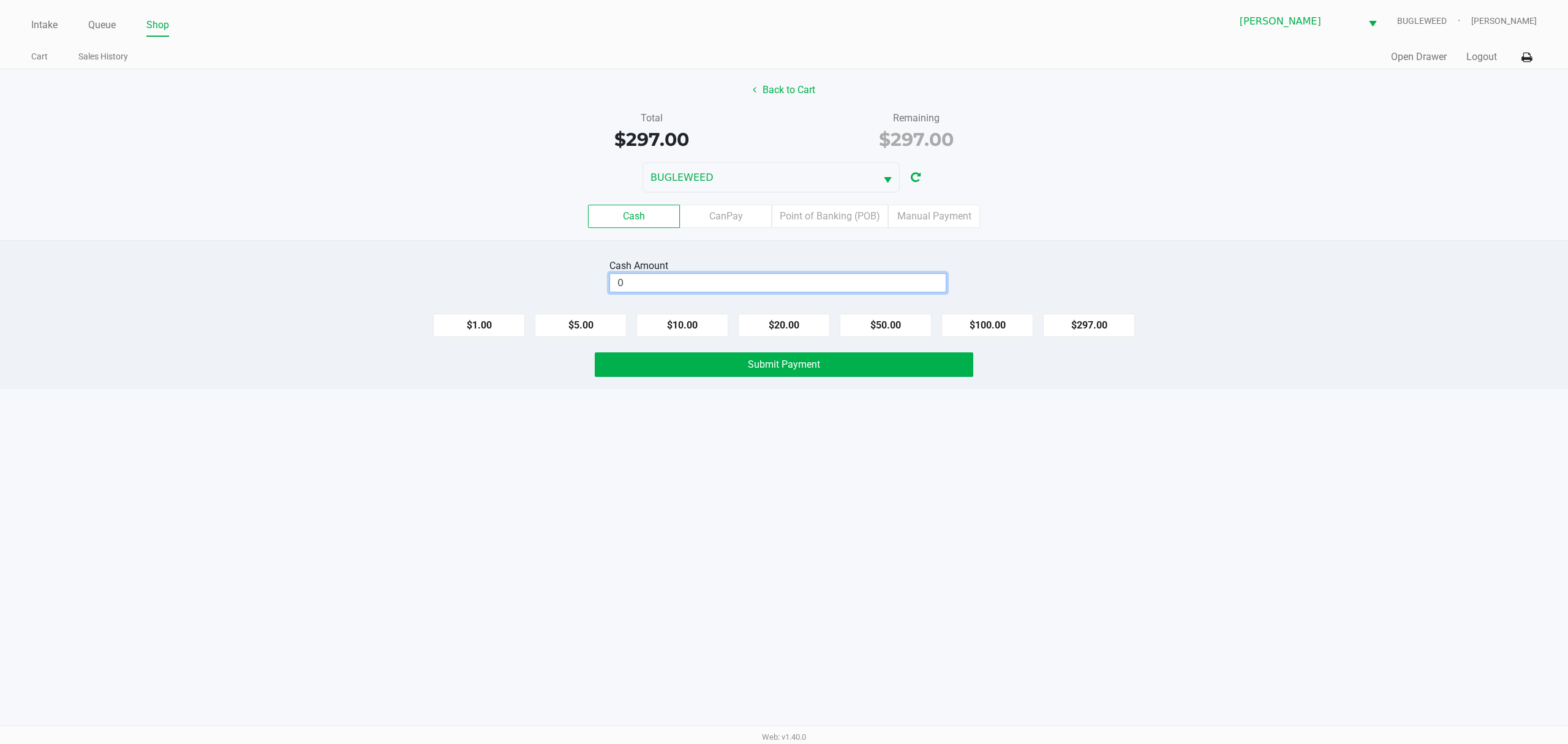
click at [678, 283] on input "0" at bounding box center [778, 283] width 336 height 18
type input "$300.00"
click at [645, 375] on button "Submit Payment" at bounding box center [784, 365] width 378 height 25
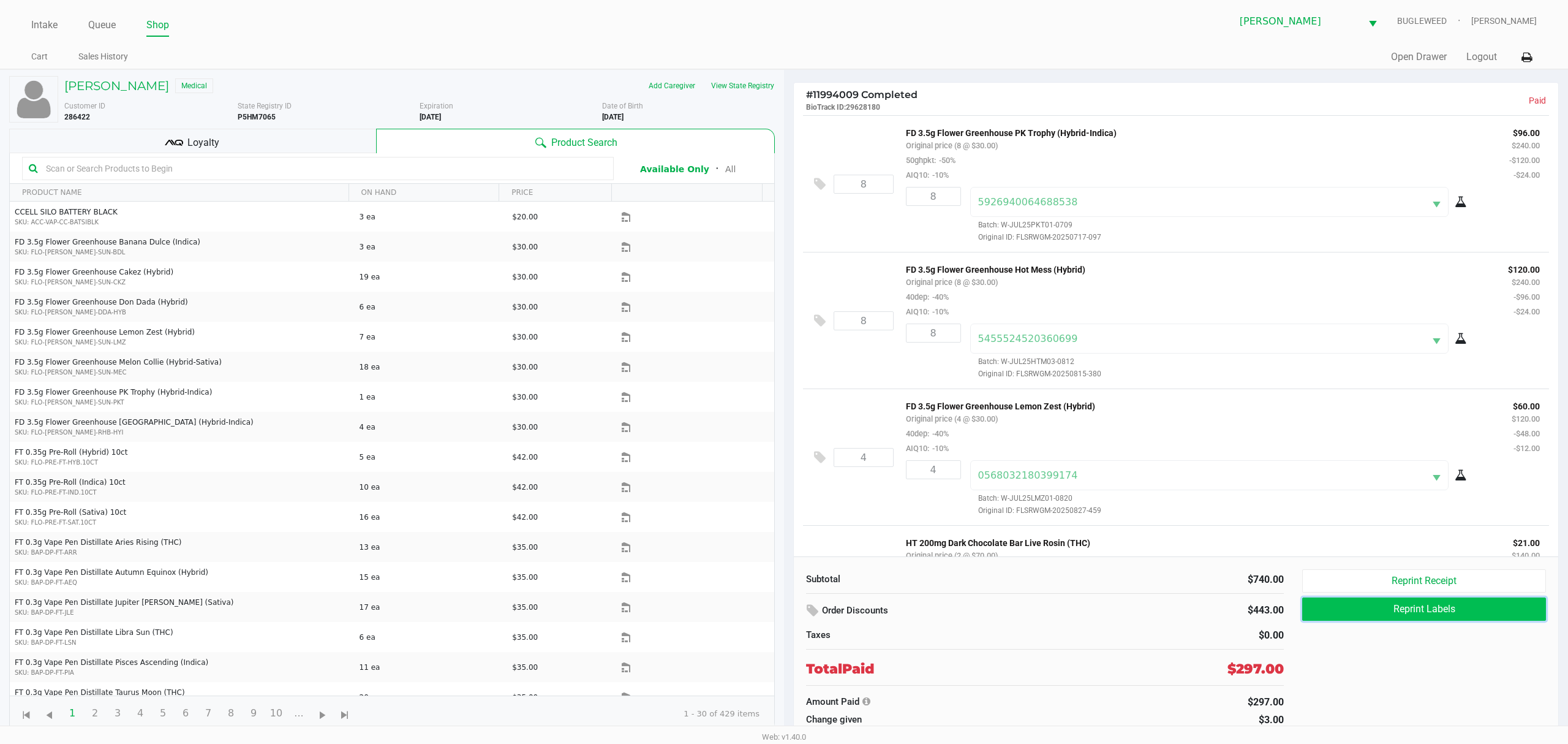
click at [1408, 614] on button "Reprint Labels" at bounding box center [1425, 609] width 244 height 23
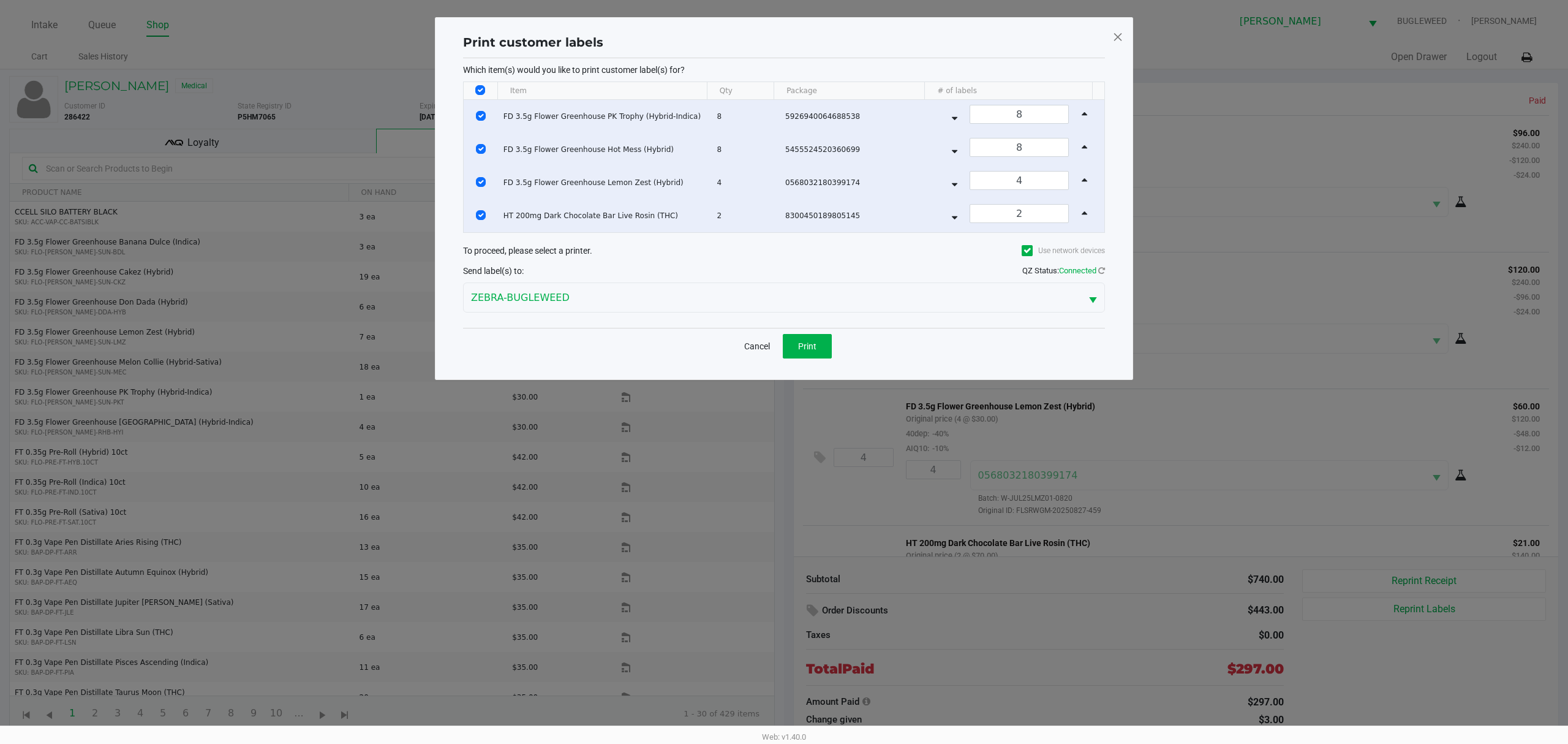
click at [486, 92] on th "Data table" at bounding box center [480, 91] width 34 height 18
click at [485, 97] on th "Data table" at bounding box center [480, 91] width 34 height 18
click at [481, 88] on input "Select All Rows" at bounding box center [480, 90] width 10 height 10
checkbox input "false"
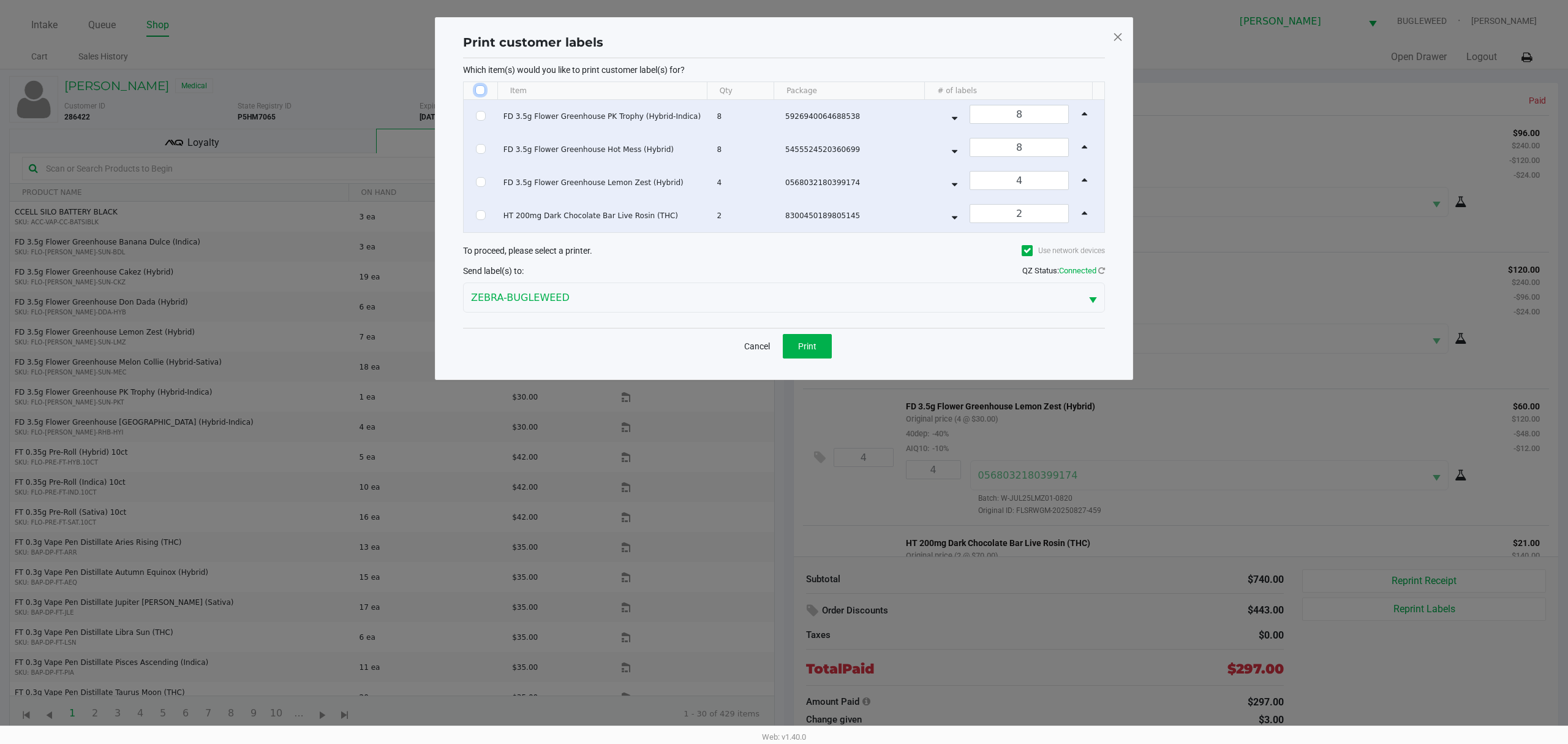
checkbox input "false"
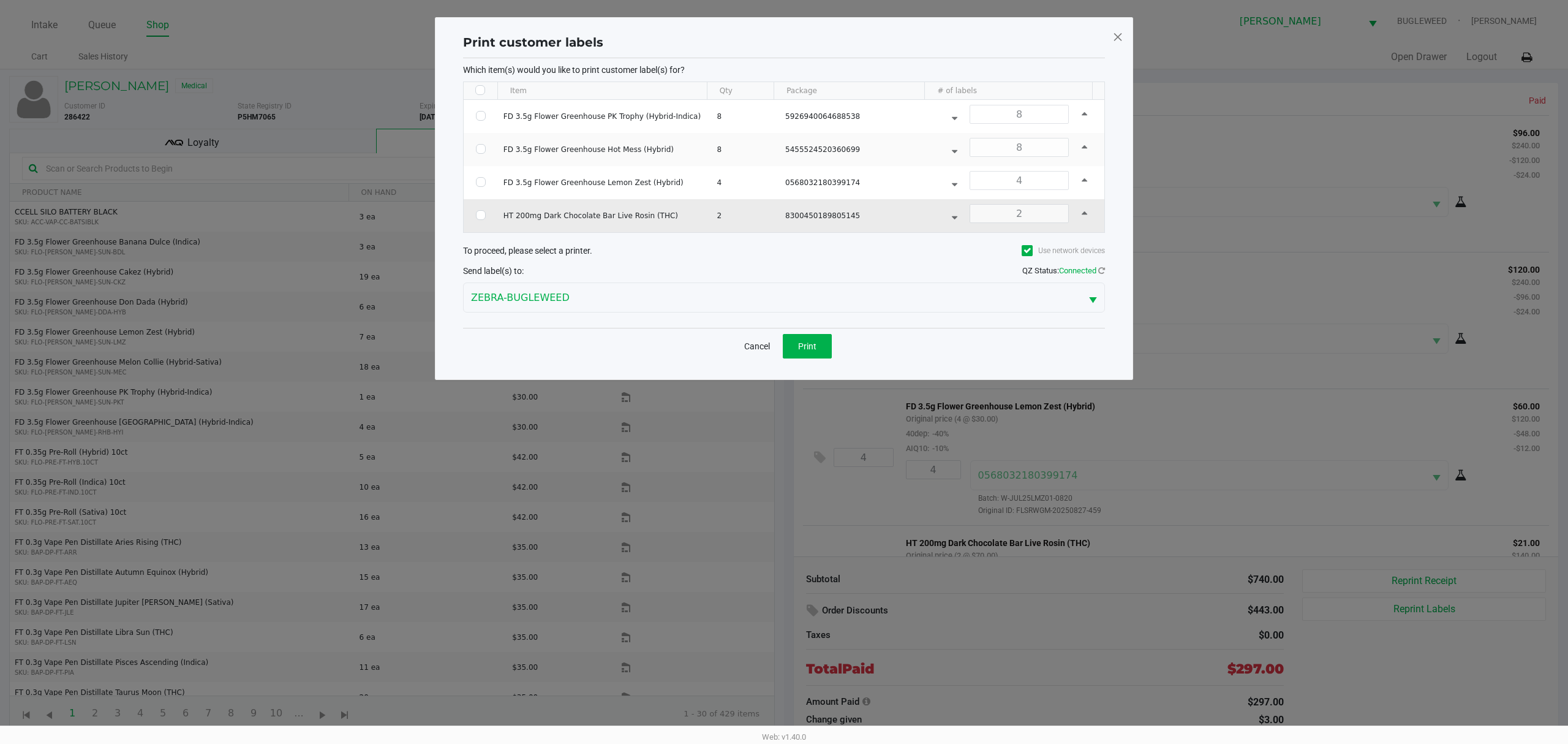
drag, startPoint x: 487, startPoint y: 221, endPoint x: 480, endPoint y: 220, distance: 7.1
click at [485, 221] on td "Data table" at bounding box center [481, 215] width 34 height 33
click at [480, 220] on input "Select Row" at bounding box center [481, 215] width 10 height 10
checkbox input "true"
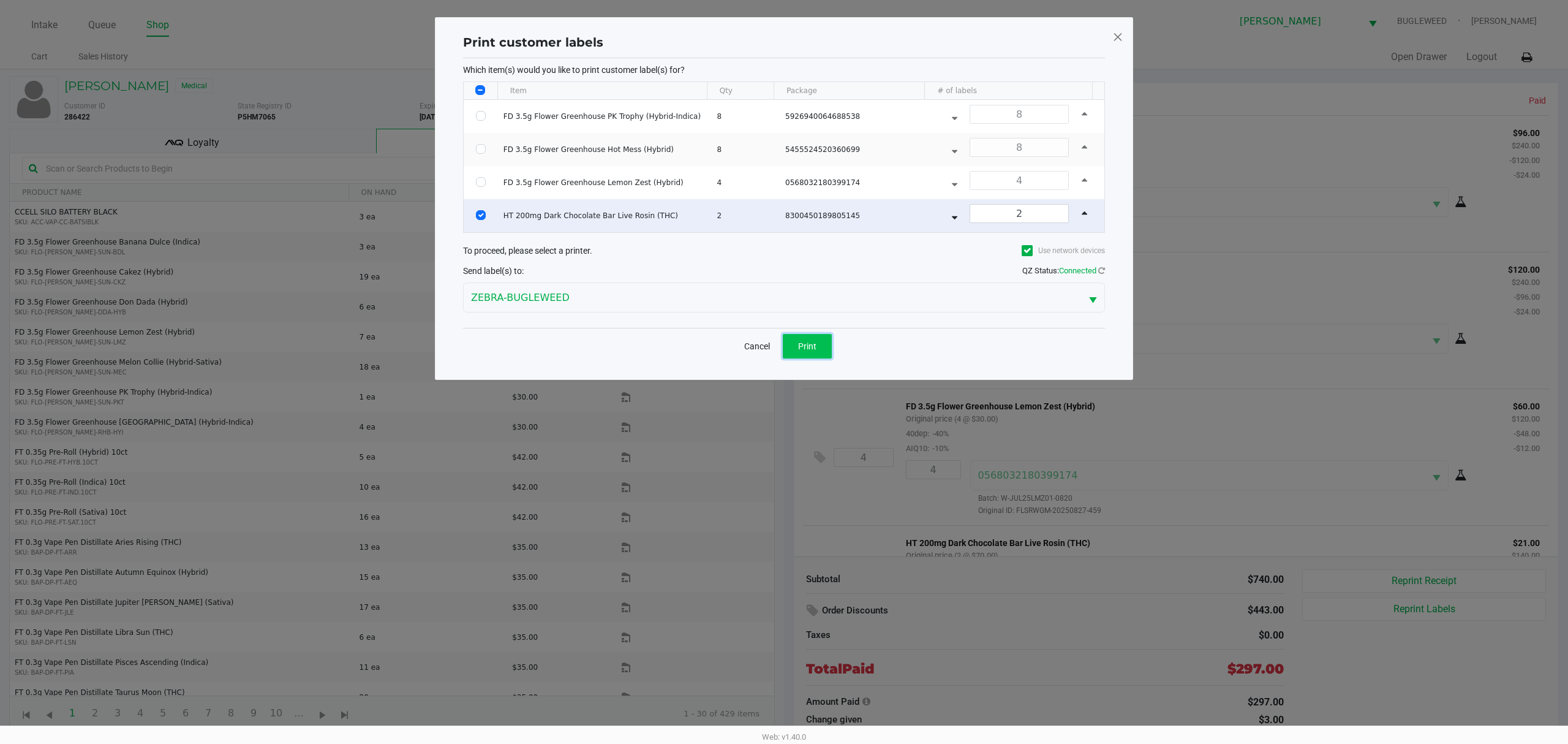
click at [800, 351] on span "Print" at bounding box center [807, 347] width 18 height 10
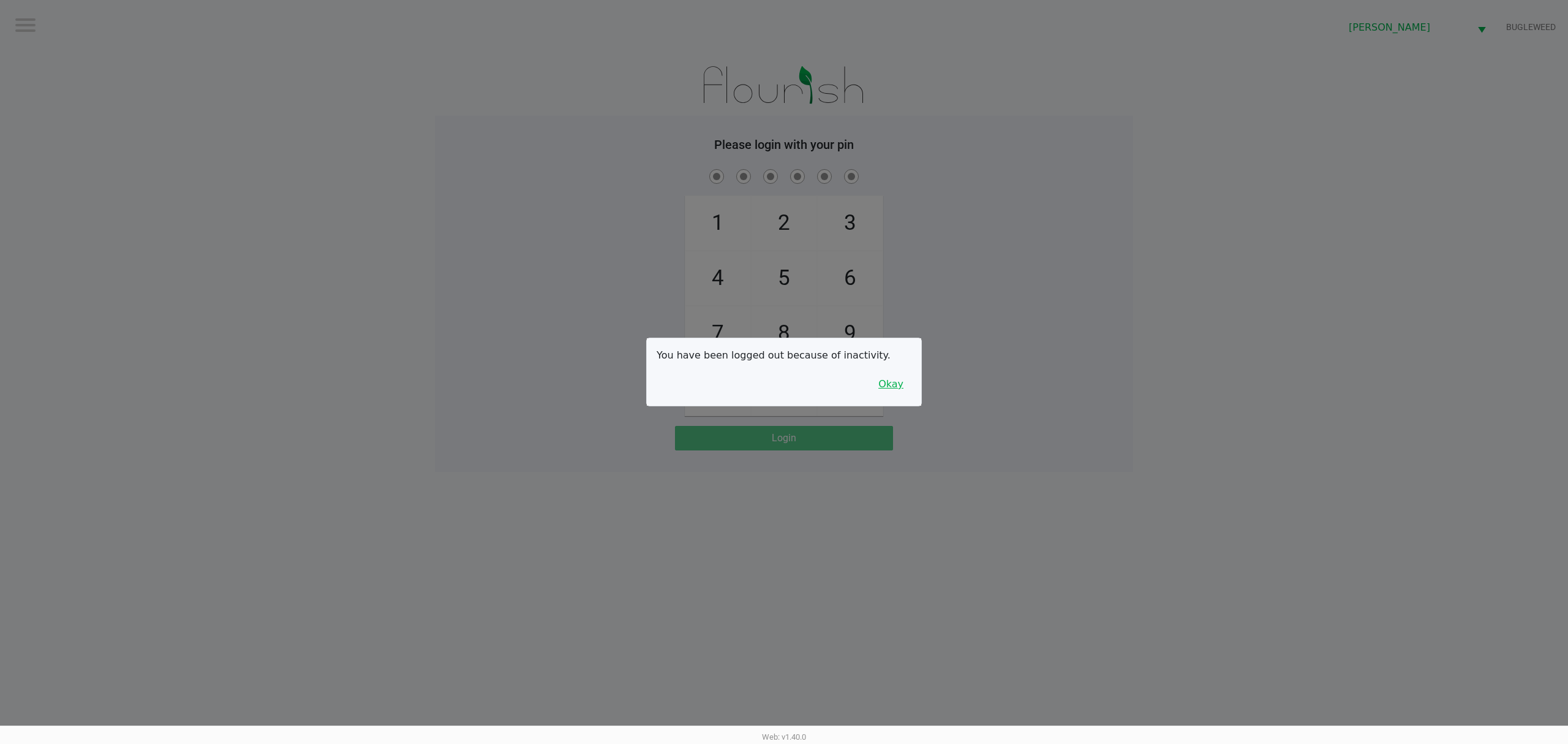
click at [895, 383] on button "Okay" at bounding box center [891, 384] width 41 height 23
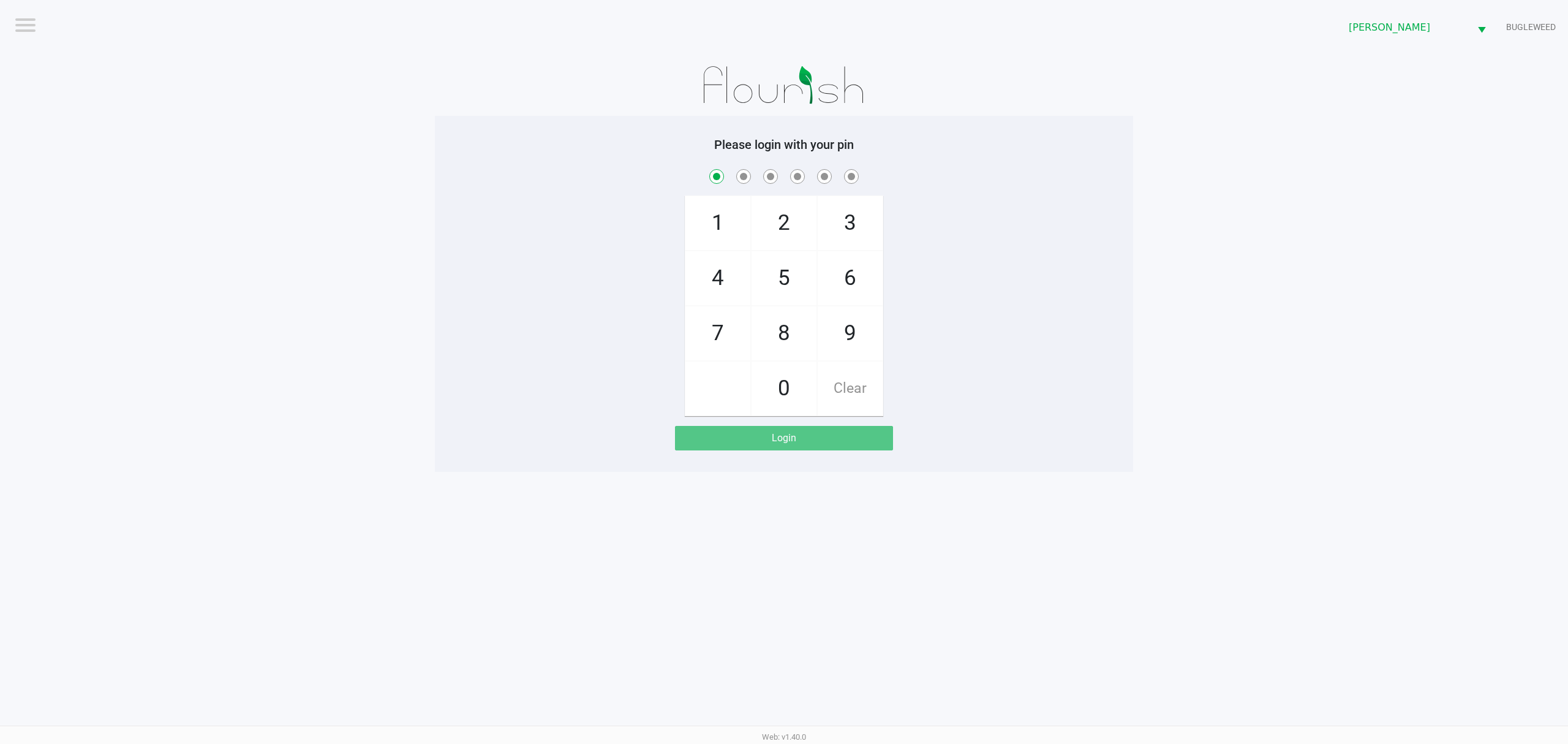
checkbox input "true"
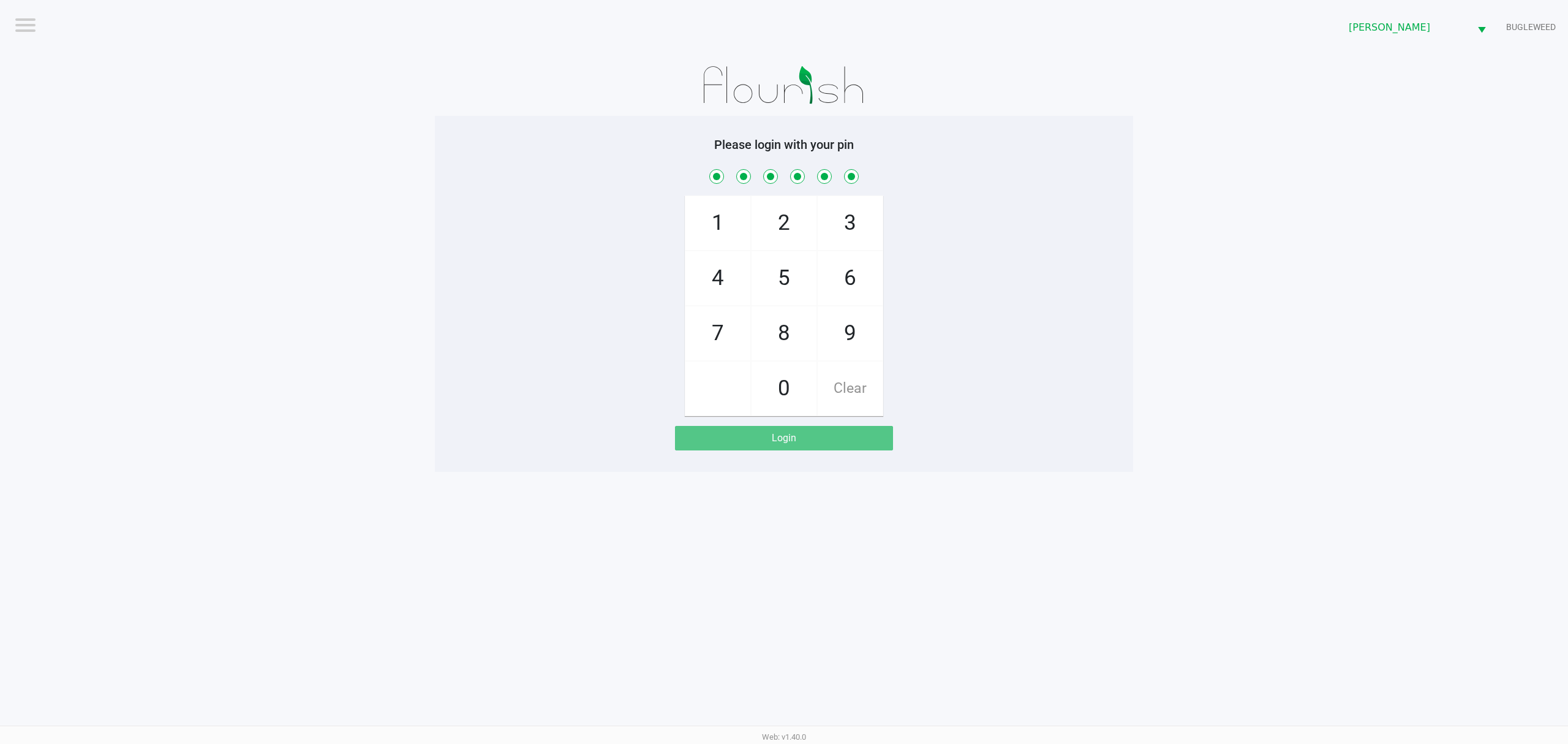
checkbox input "true"
